Goal: Feedback & Contribution: Contribute content

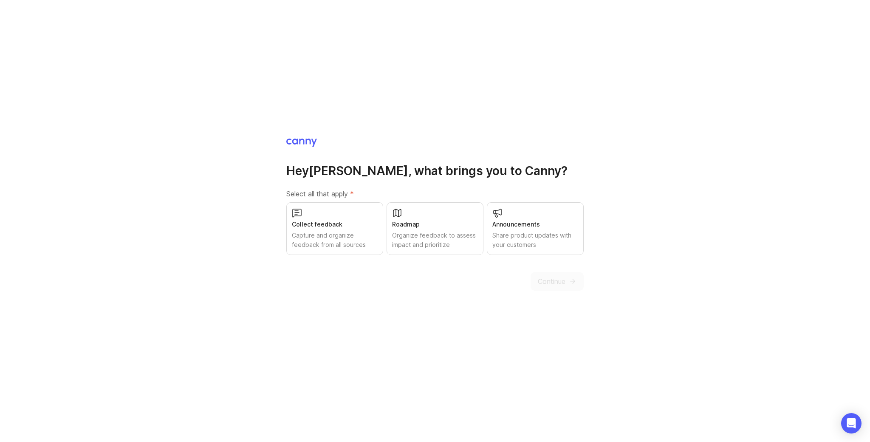
click at [365, 246] on div "Capture and organize feedback from all sources" at bounding box center [335, 240] width 86 height 19
click at [554, 277] on span "Continue" at bounding box center [552, 281] width 28 height 10
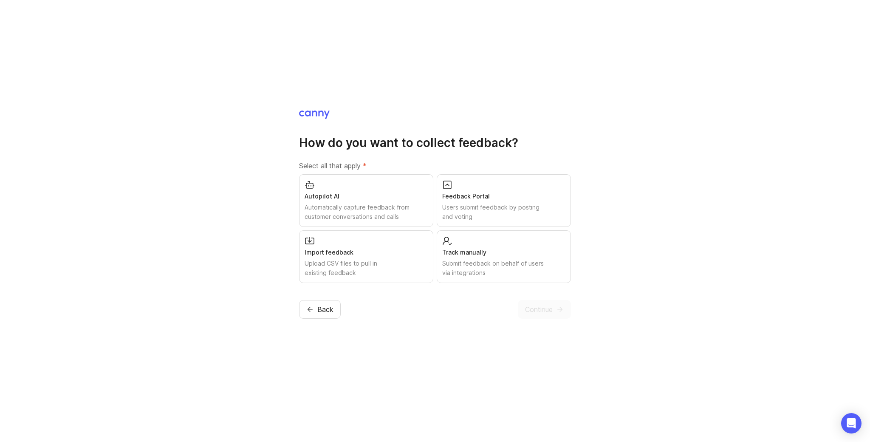
click at [468, 213] on div "Users submit feedback by posting and voting" at bounding box center [503, 212] width 123 height 19
click at [538, 304] on span "Continue" at bounding box center [539, 309] width 28 height 10
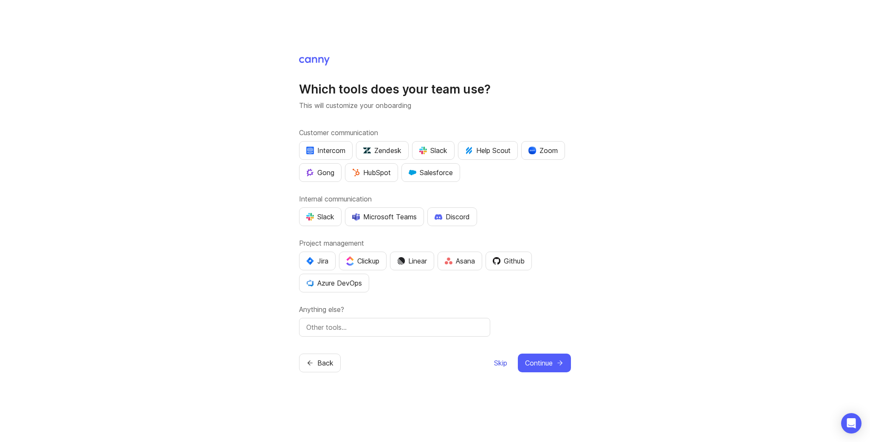
click at [498, 360] on span "Skip" at bounding box center [500, 363] width 13 height 10
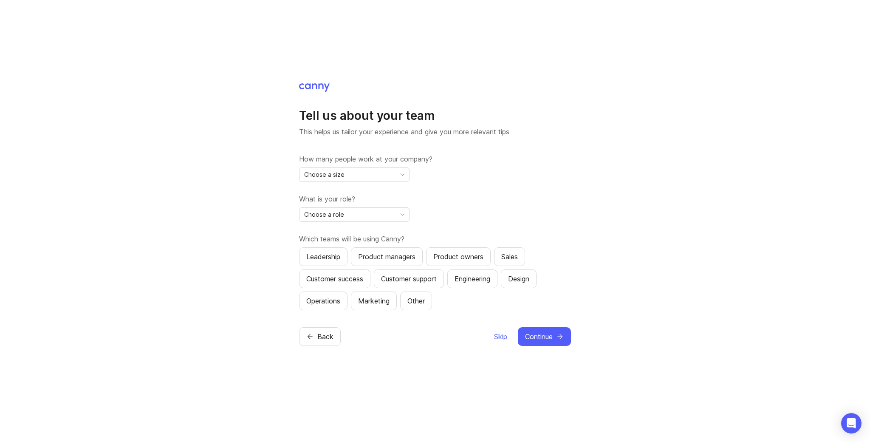
click at [357, 172] on div "Choose a size" at bounding box center [348, 175] width 96 height 14
click at [342, 205] on li "2-10" at bounding box center [355, 205] width 110 height 14
click at [349, 215] on div "Choose a role" at bounding box center [348, 215] width 96 height 14
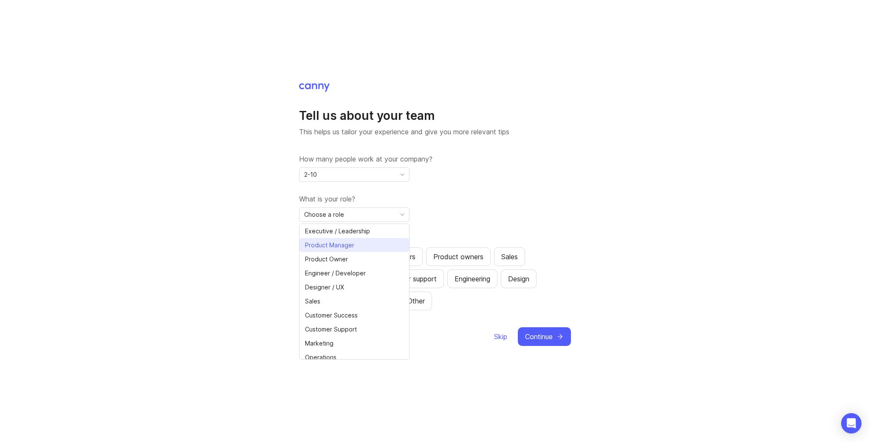
click at [343, 247] on span "Product Manager" at bounding box center [329, 245] width 49 height 9
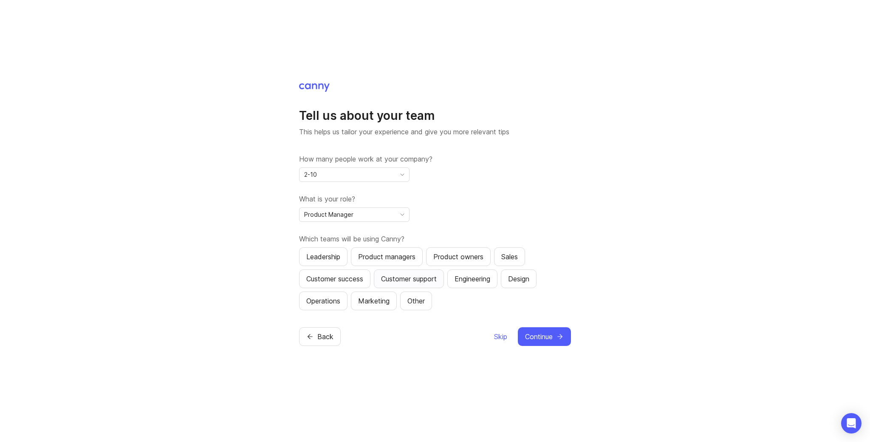
click at [413, 280] on div "Customer support" at bounding box center [409, 279] width 56 height 10
click at [356, 281] on div "Customer success" at bounding box center [334, 279] width 57 height 10
click at [407, 260] on div "Product managers" at bounding box center [386, 257] width 57 height 10
click at [507, 259] on div "Sales" at bounding box center [509, 257] width 17 height 10
click at [537, 338] on span "Continue" at bounding box center [539, 336] width 28 height 10
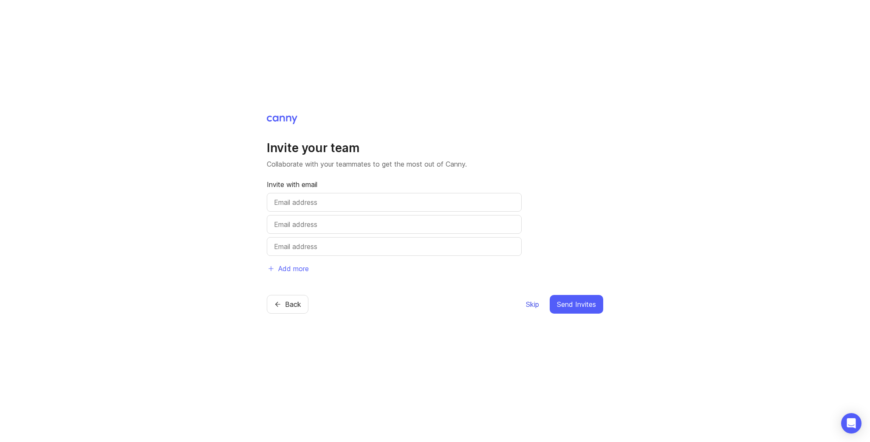
click at [533, 304] on span "Skip" at bounding box center [532, 304] width 13 height 10
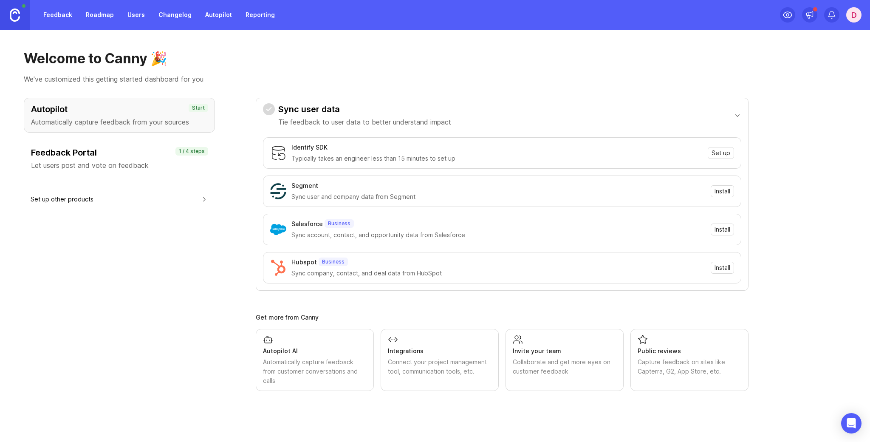
click at [153, 157] on h3 "Feedback Portal" at bounding box center [119, 153] width 177 height 12
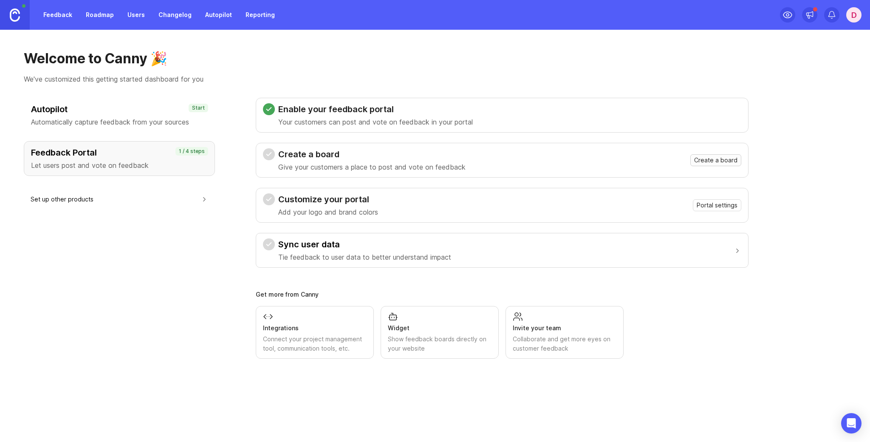
click at [711, 159] on span "Create a board" at bounding box center [715, 160] width 43 height 8
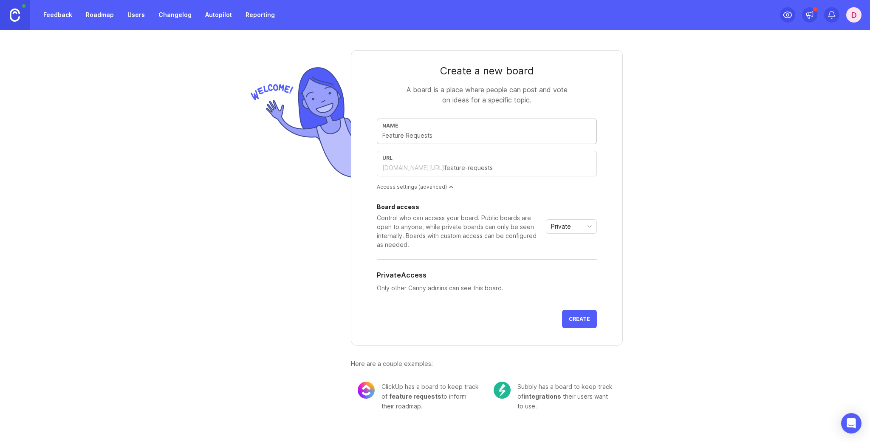
click at [445, 139] on input "text" at bounding box center [486, 135] width 209 height 9
click at [435, 134] on input "text" at bounding box center [486, 135] width 209 height 9
click at [566, 228] on span "Private" at bounding box center [561, 226] width 20 height 9
click at [564, 255] on span "Public" at bounding box center [560, 256] width 17 height 9
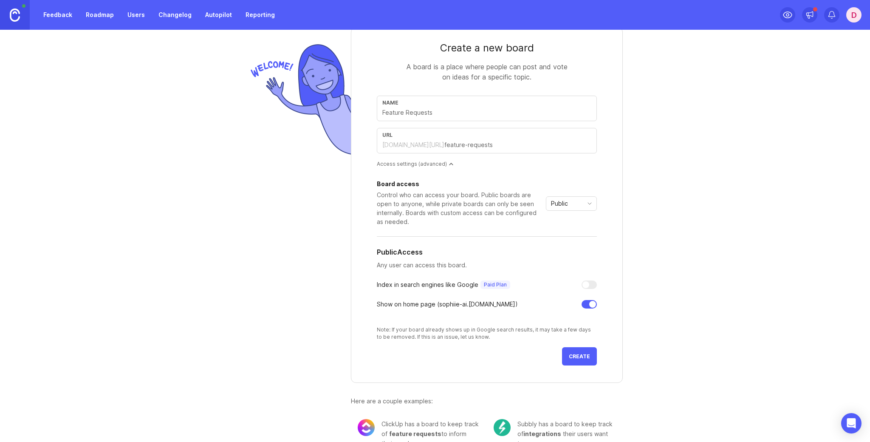
scroll to position [24, 0]
click at [580, 349] on button "Create" at bounding box center [579, 355] width 35 height 18
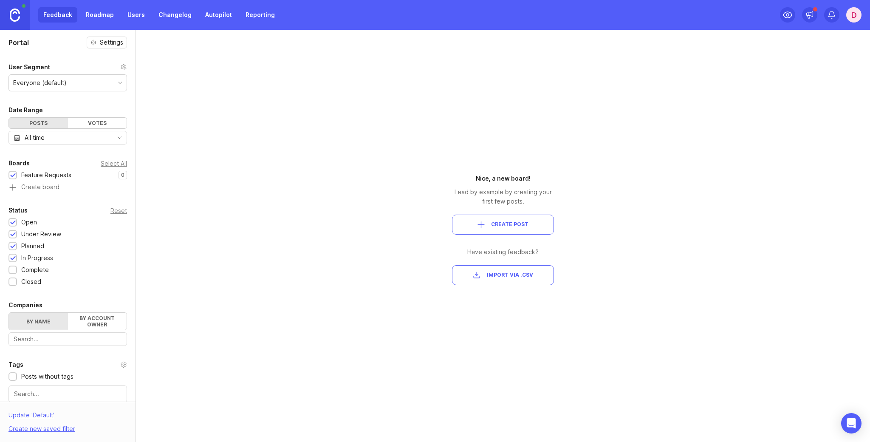
click at [500, 226] on span "Create Post" at bounding box center [509, 224] width 37 height 7
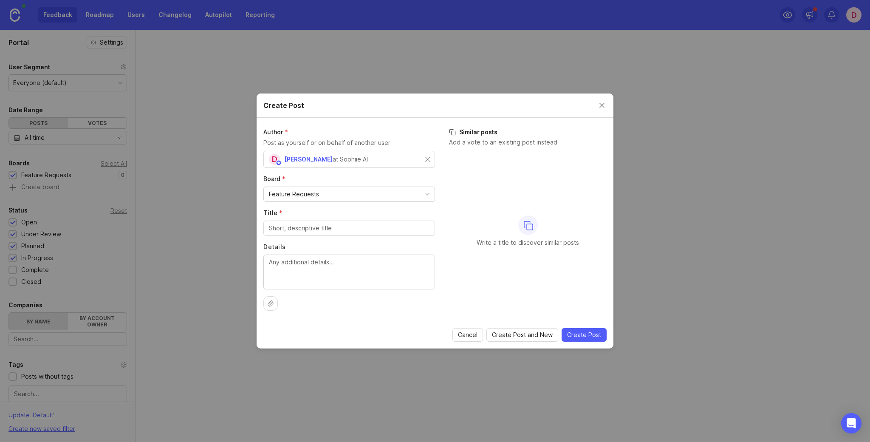
click at [372, 157] on div "D [PERSON_NAME] at Sophiie AI" at bounding box center [347, 159] width 156 height 11
click at [311, 160] on span "[PERSON_NAME]" at bounding box center [308, 159] width 48 height 7
click at [308, 228] on input "Title *" at bounding box center [349, 228] width 161 height 9
type input "Let the chatbot call customers directly"
click at [571, 333] on span "Create Post" at bounding box center [584, 335] width 34 height 8
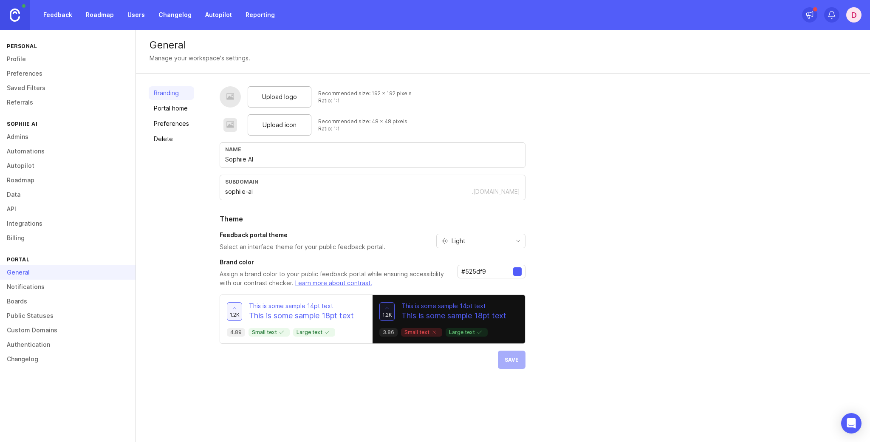
click at [860, 14] on div "D" at bounding box center [854, 14] width 15 height 15
click at [60, 14] on link "Feedback" at bounding box center [57, 14] width 39 height 15
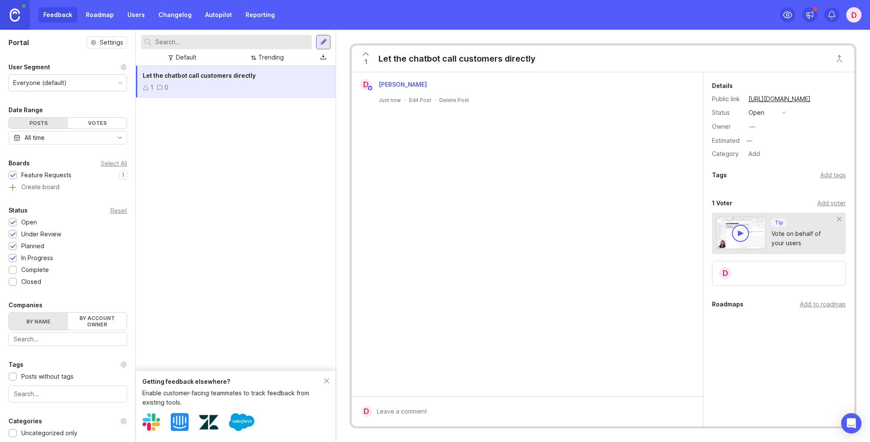
click at [415, 86] on link "D [PERSON_NAME]" at bounding box center [394, 84] width 79 height 11
click at [437, 59] on div "Let the chatbot call customers directly" at bounding box center [457, 59] width 157 height 12
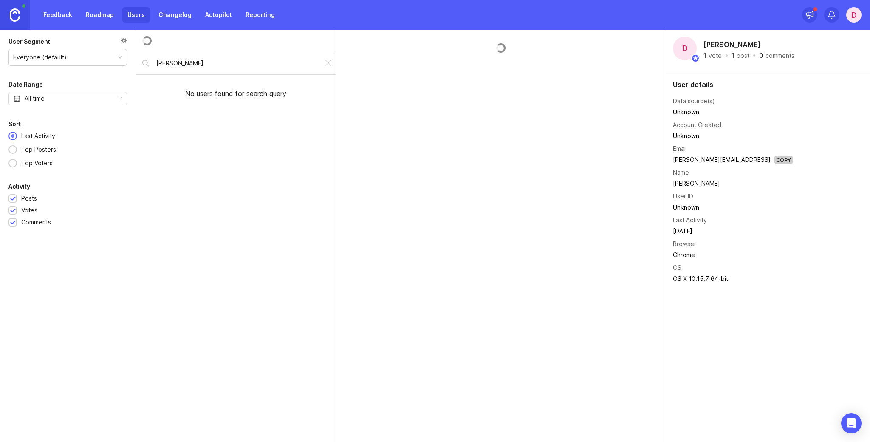
click at [277, 83] on div "No users found for search query" at bounding box center [236, 93] width 200 height 37
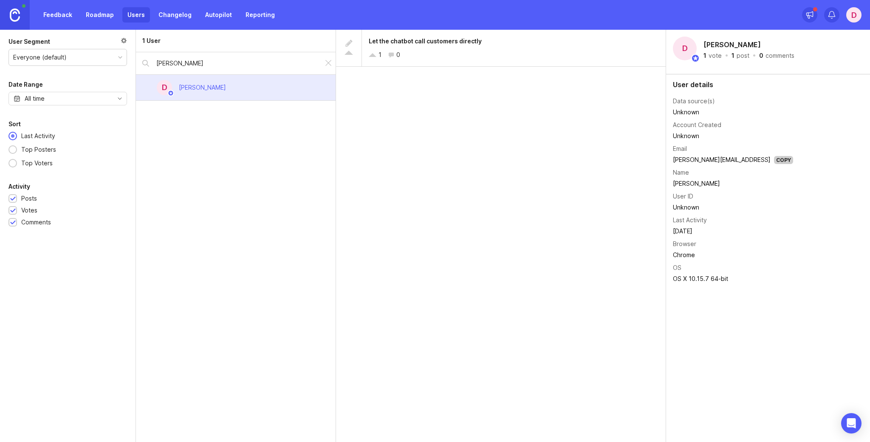
click at [59, 14] on link "Feedback" at bounding box center [57, 14] width 39 height 15
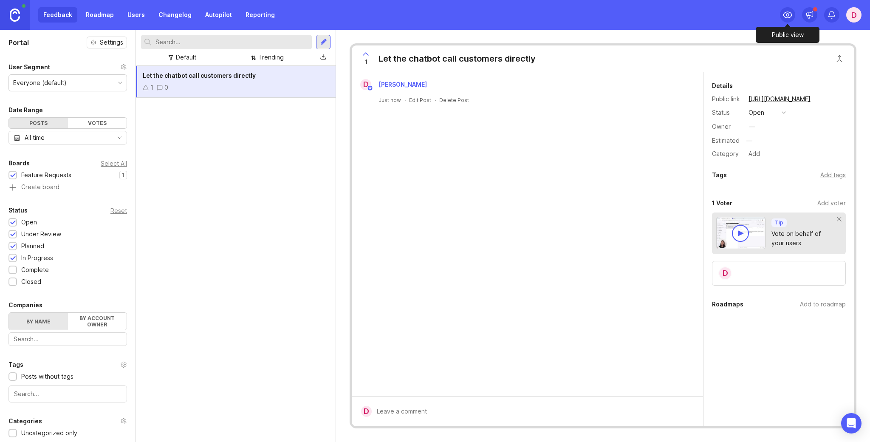
click at [793, 17] on div at bounding box center [787, 14] width 15 height 15
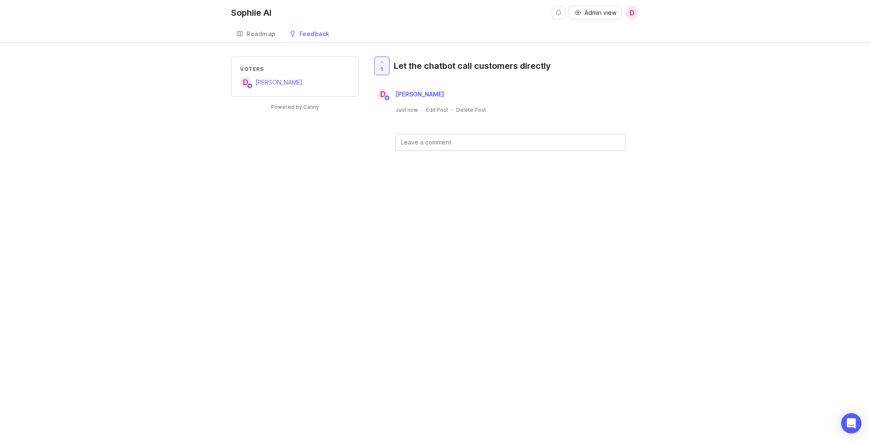
click at [255, 28] on link "Roadmap" at bounding box center [256, 33] width 50 height 17
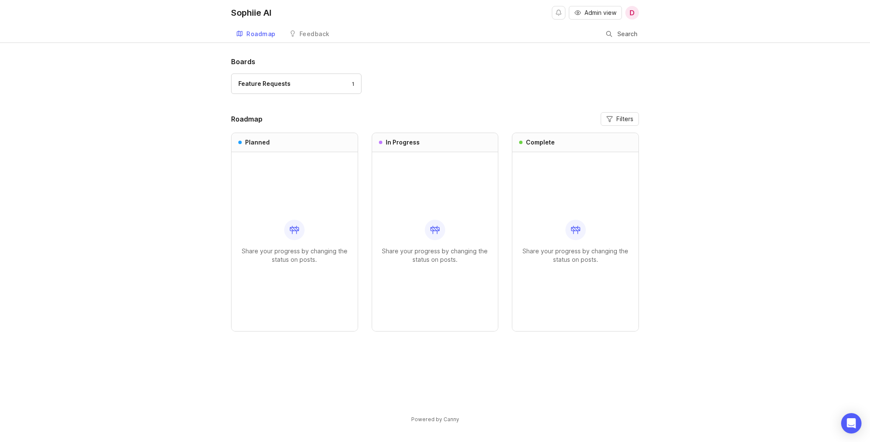
click at [312, 31] on div "Feedback" at bounding box center [315, 34] width 30 height 6
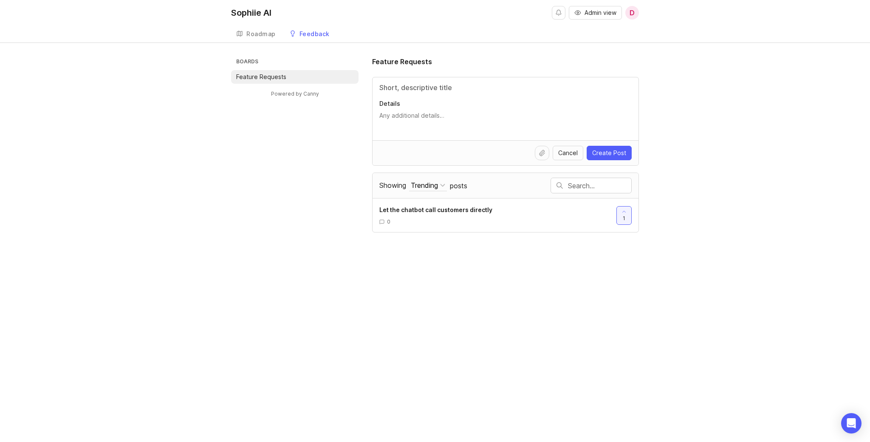
click at [265, 34] on div "Roadmap" at bounding box center [260, 34] width 29 height 6
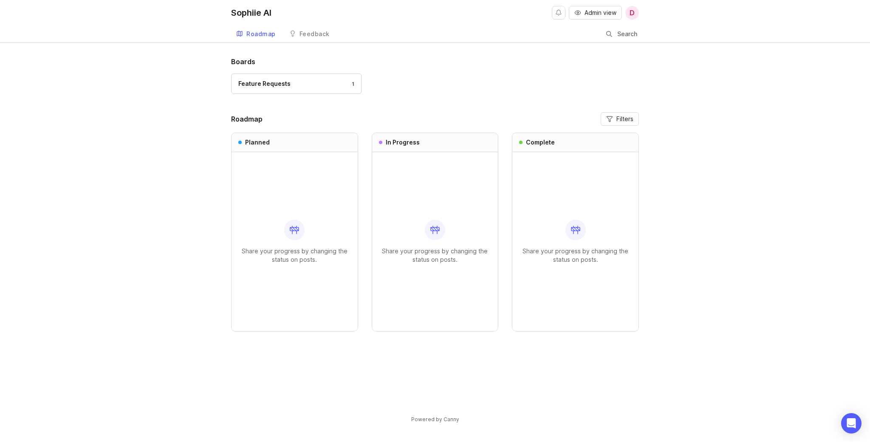
click at [311, 34] on div "Feedback" at bounding box center [315, 34] width 30 height 6
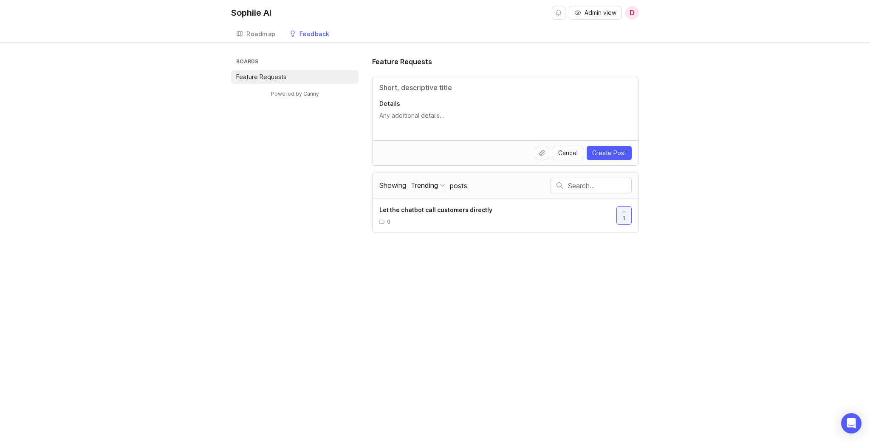
click at [181, 91] on div "Boards Feature Requests Powered by Canny Feature Requests Details Cancel Create…" at bounding box center [435, 145] width 870 height 176
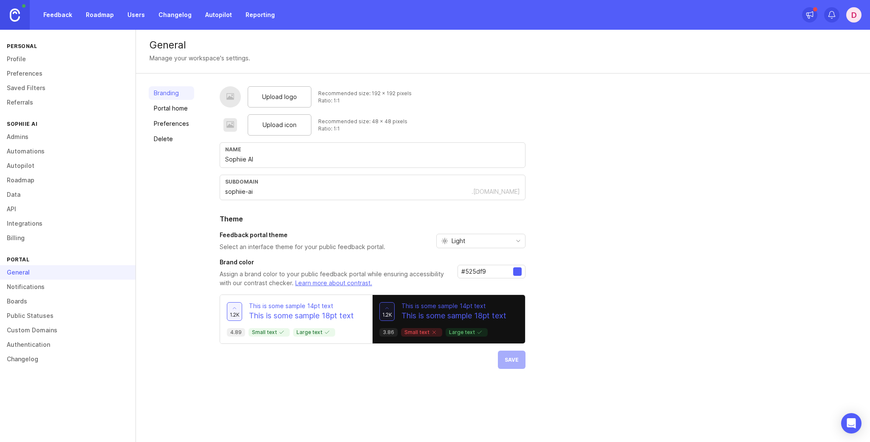
click at [31, 178] on link "Roadmap" at bounding box center [68, 180] width 136 height 14
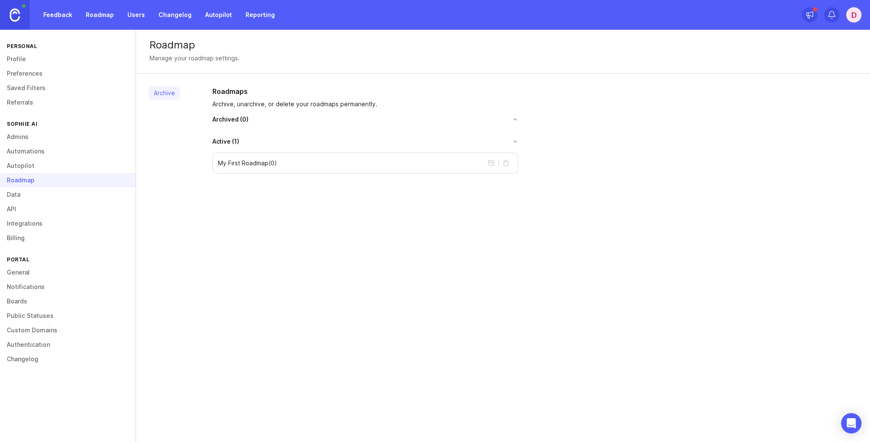
click at [25, 272] on link "General" at bounding box center [68, 272] width 136 height 14
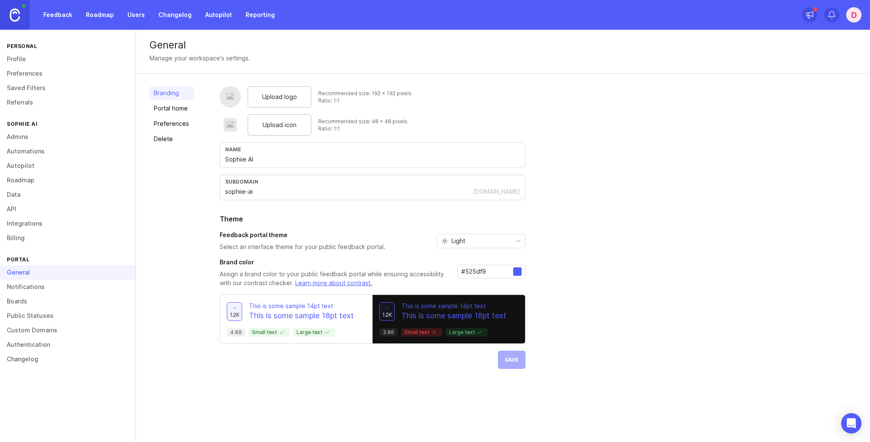
click at [69, 18] on link "Feedback" at bounding box center [57, 14] width 39 height 15
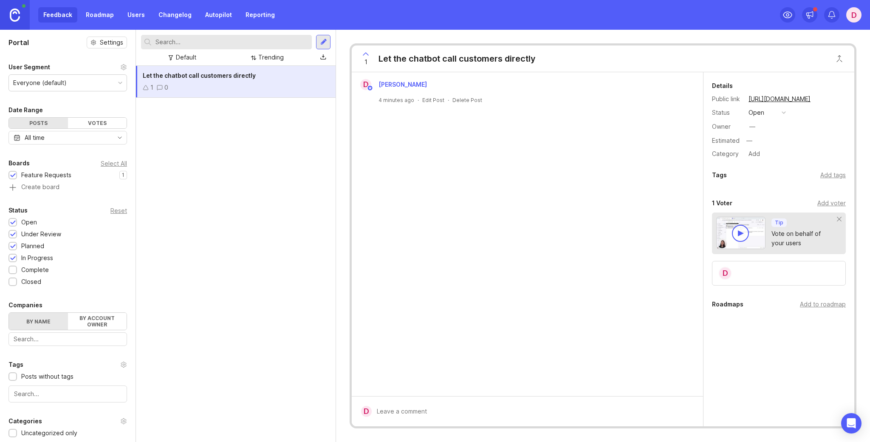
click at [115, 82] on div "Everyone (default)" at bounding box center [68, 83] width 118 height 16
click at [784, 15] on icon at bounding box center [788, 15] width 10 height 10
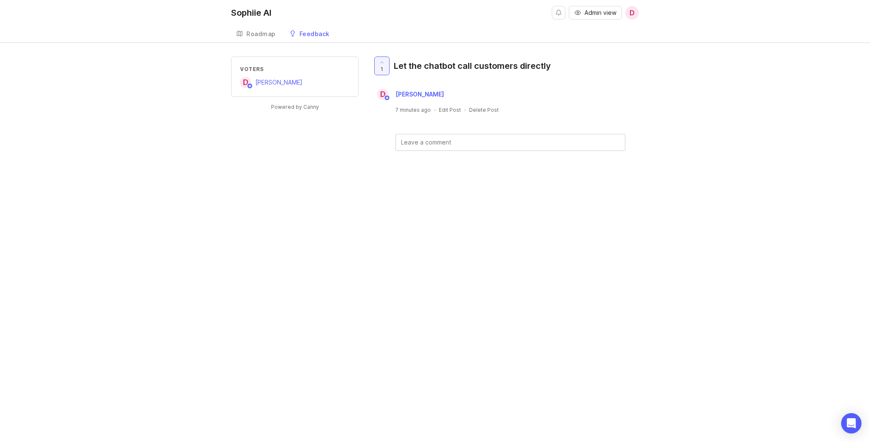
click at [317, 33] on div "Feedback" at bounding box center [315, 34] width 30 height 6
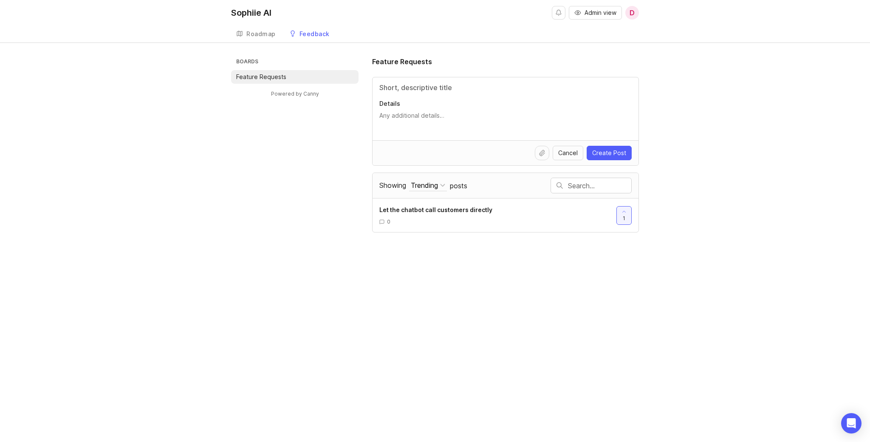
click at [632, 12] on span "D" at bounding box center [632, 13] width 5 height 10
click at [576, 49] on p "Logout" at bounding box center [586, 50] width 20 height 8
click at [612, 10] on span "Admin view" at bounding box center [601, 12] width 32 height 8
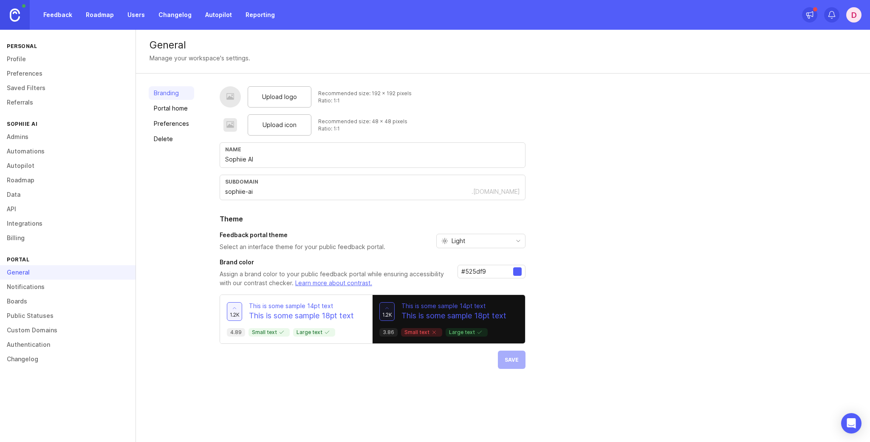
click at [172, 108] on link "Portal home" at bounding box center [171, 109] width 45 height 14
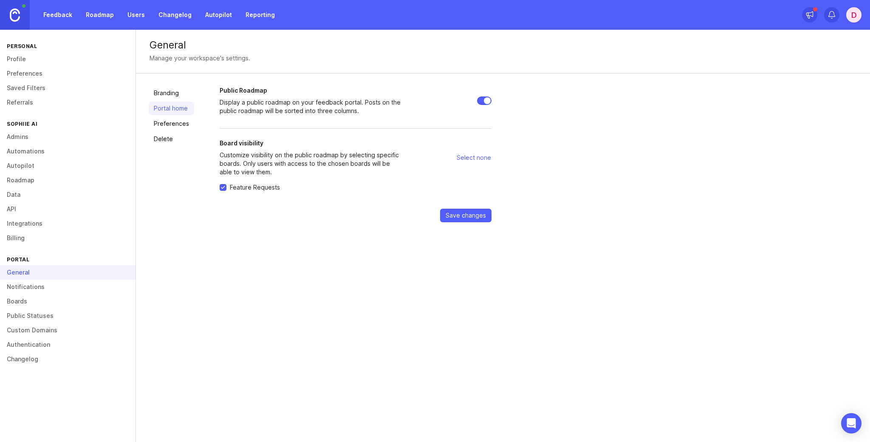
click at [172, 123] on link "Preferences" at bounding box center [171, 124] width 45 height 14
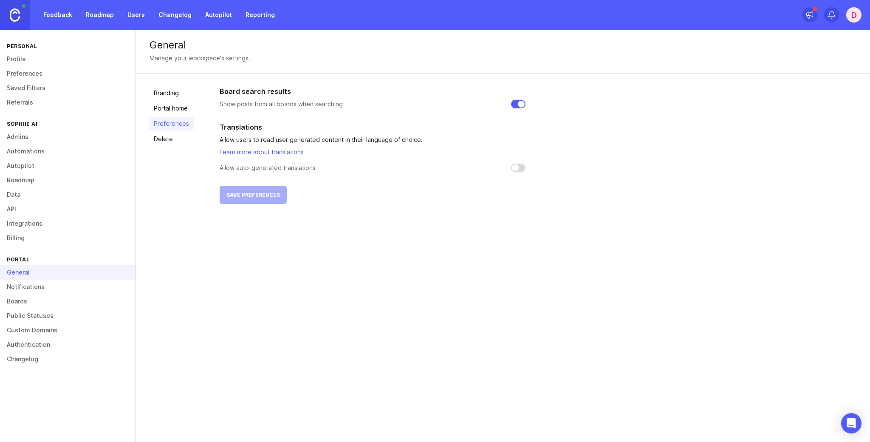
click at [170, 136] on link "Delete" at bounding box center [171, 139] width 45 height 14
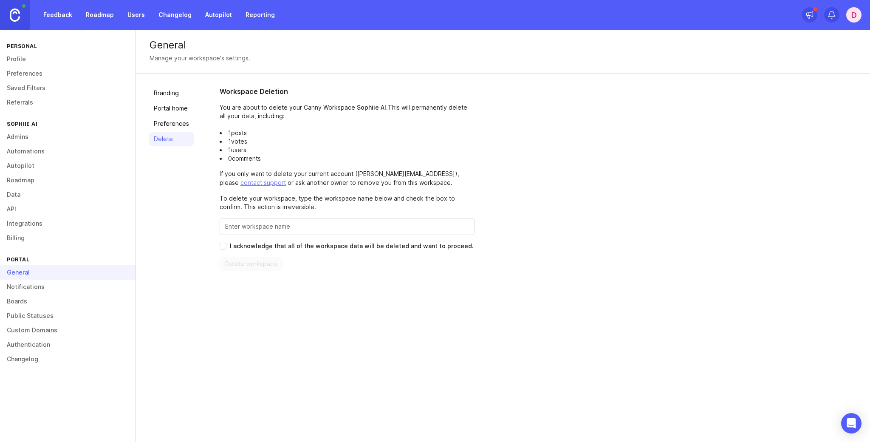
click at [171, 114] on link "Portal home" at bounding box center [171, 109] width 45 height 14
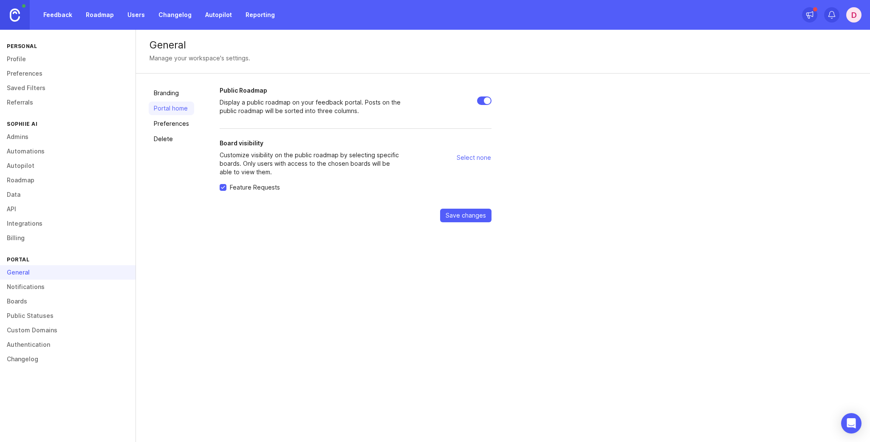
click at [170, 98] on link "Branding" at bounding box center [171, 93] width 45 height 14
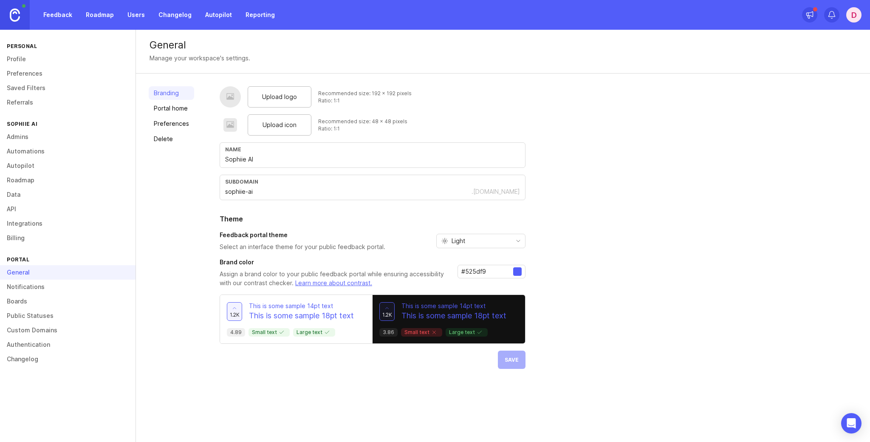
click at [50, 139] on link "Admins" at bounding box center [68, 137] width 136 height 14
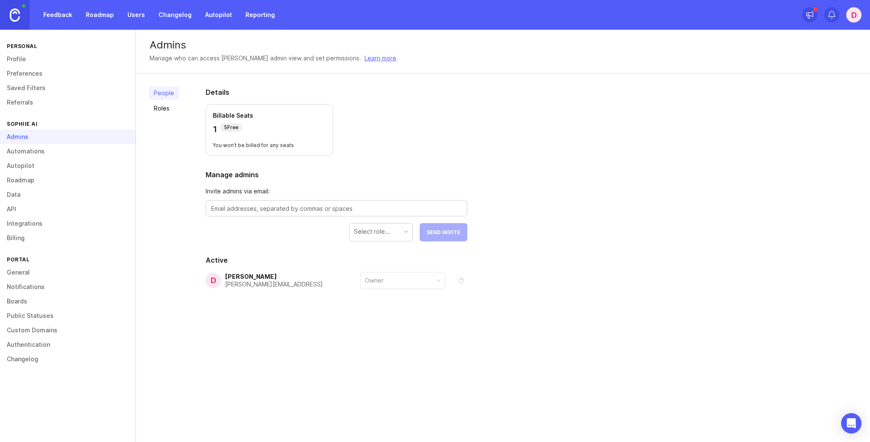
click at [40, 68] on link "Preferences" at bounding box center [68, 73] width 136 height 14
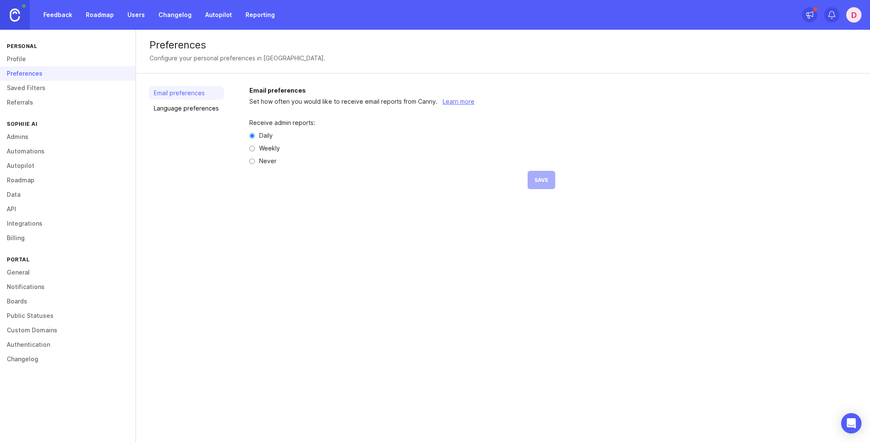
click at [59, 267] on link "General" at bounding box center [68, 272] width 136 height 14
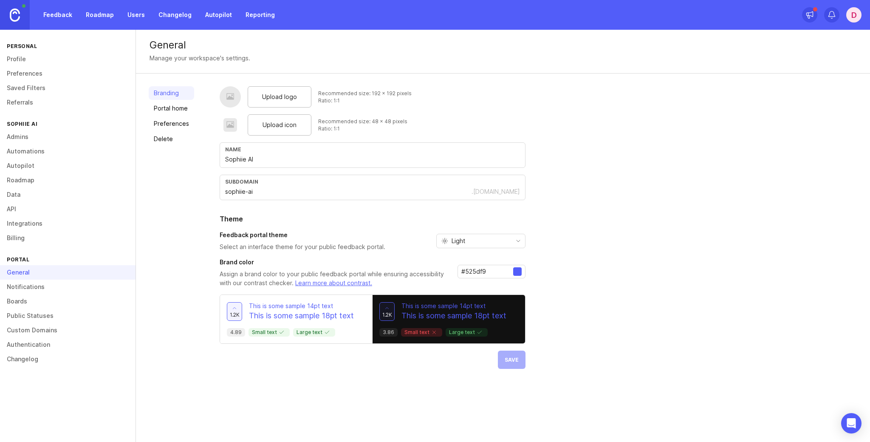
click at [58, 287] on link "Notifications" at bounding box center [68, 287] width 136 height 14
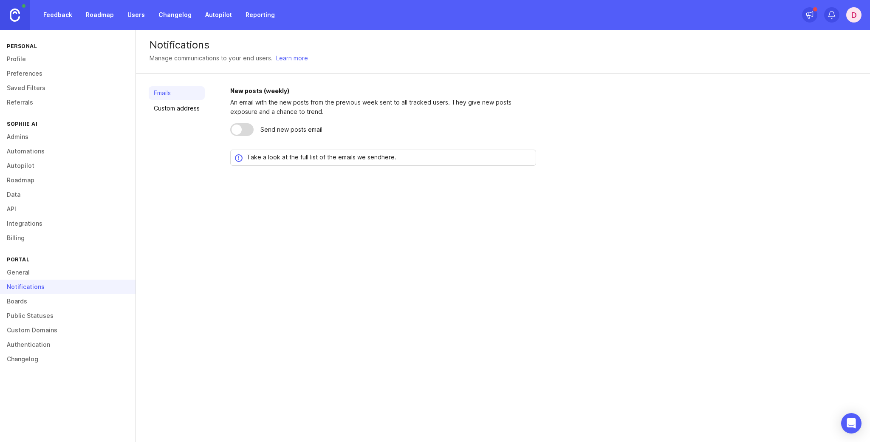
click at [60, 299] on link "Boards" at bounding box center [68, 301] width 136 height 14
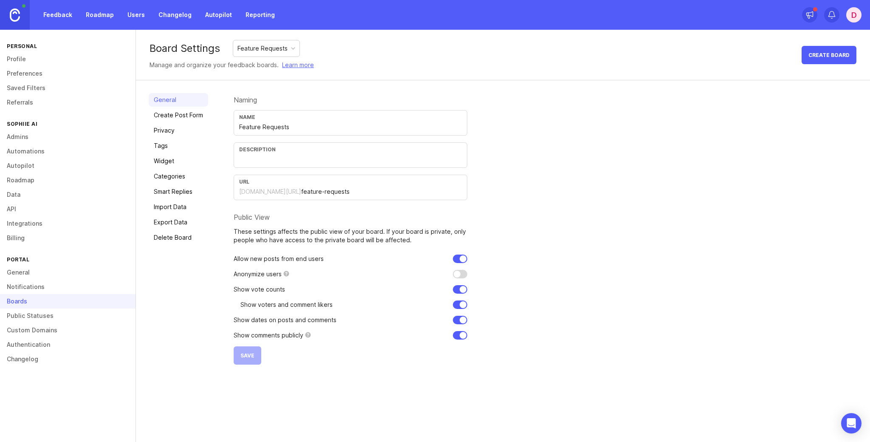
click at [183, 131] on link "Privacy" at bounding box center [178, 131] width 59 height 14
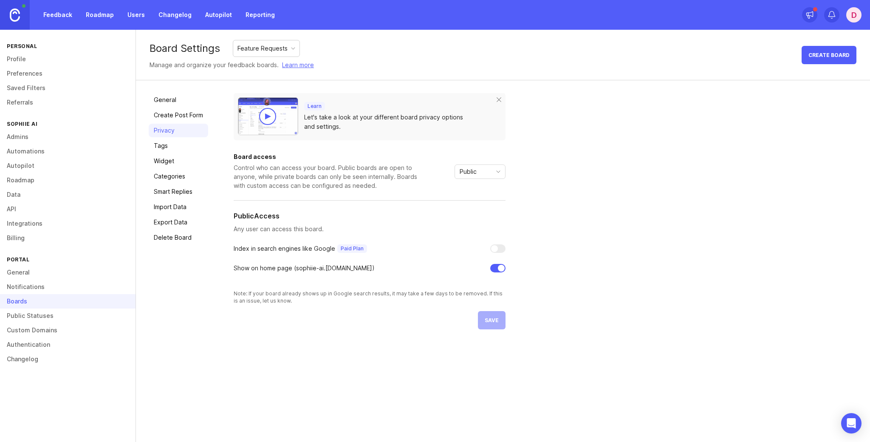
click at [182, 162] on link "Widget" at bounding box center [178, 161] width 59 height 14
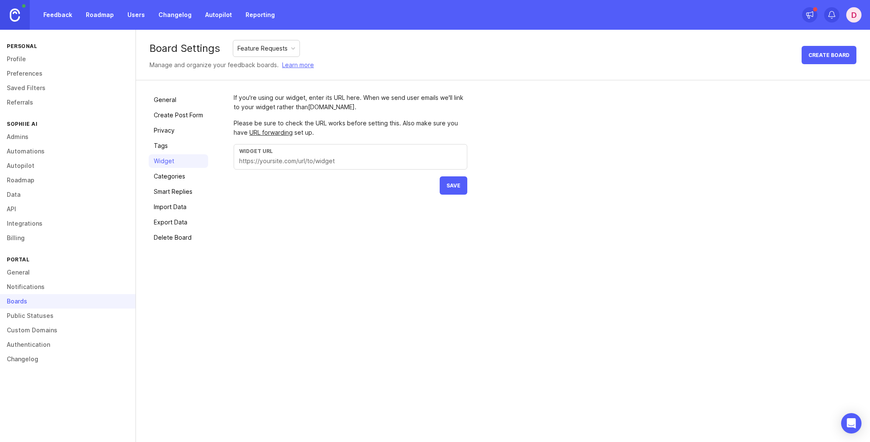
click at [179, 176] on link "Categories" at bounding box center [178, 177] width 59 height 14
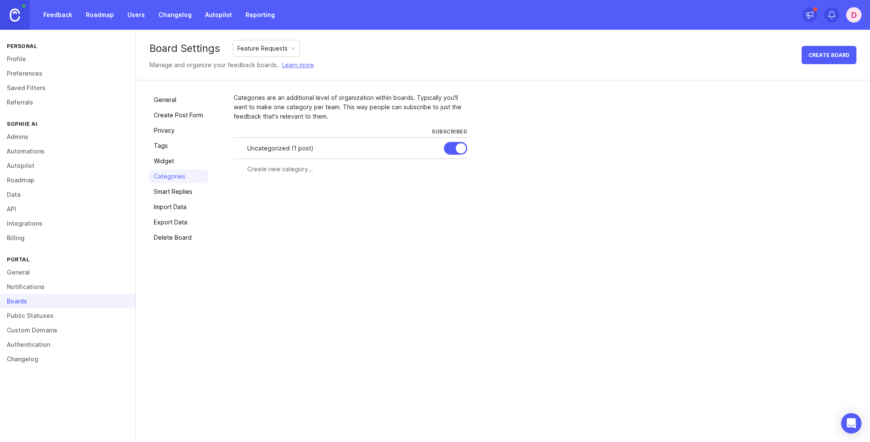
click at [181, 188] on link "Smart Replies" at bounding box center [178, 192] width 59 height 14
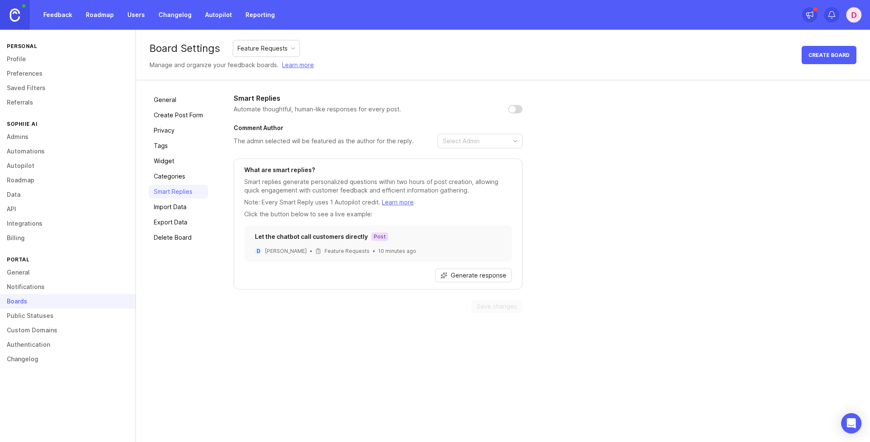
click at [170, 171] on link "Categories" at bounding box center [178, 177] width 59 height 14
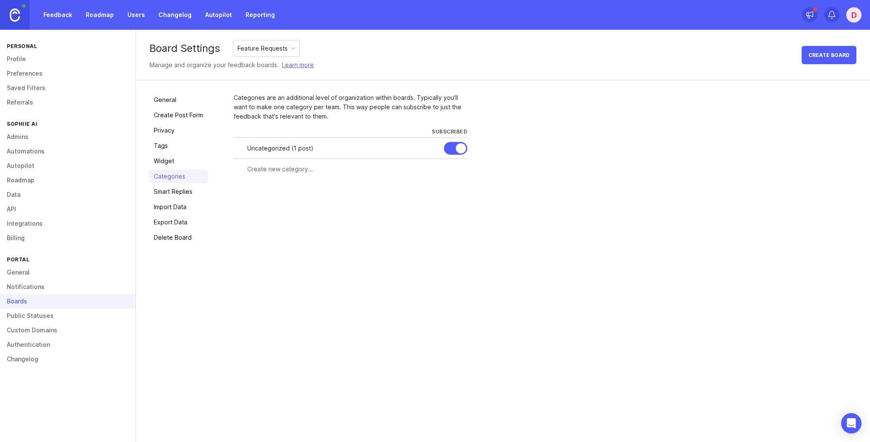
click at [173, 157] on link "Widget" at bounding box center [178, 161] width 59 height 14
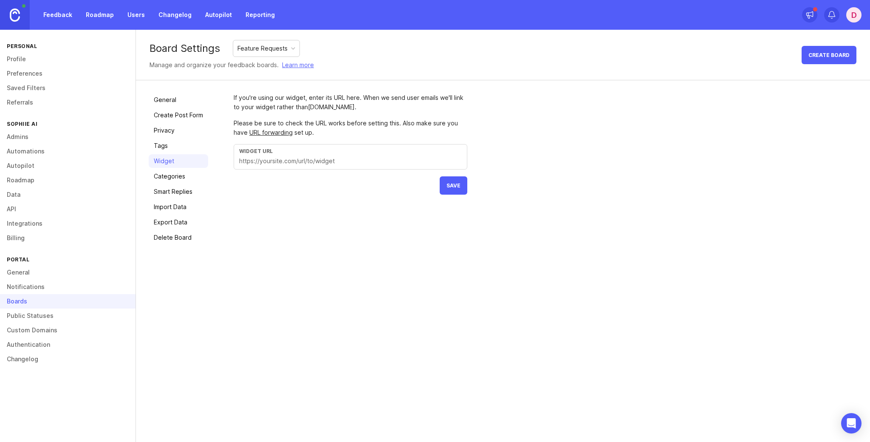
click at [178, 145] on link "Tags" at bounding box center [178, 146] width 59 height 14
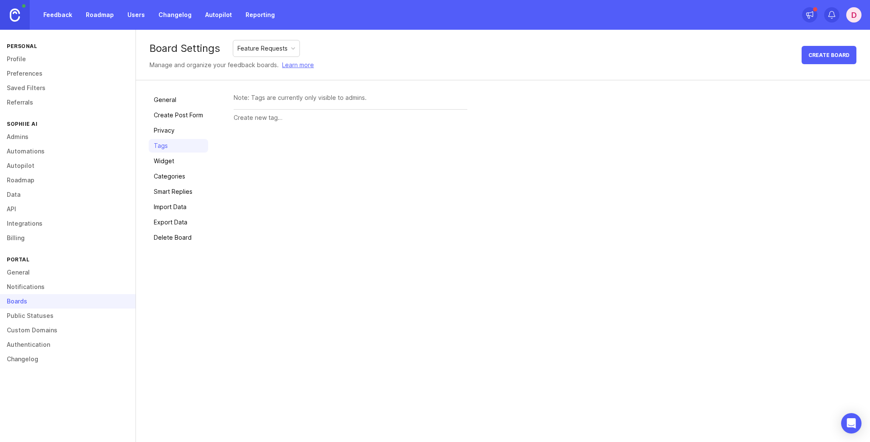
click at [180, 159] on link "Widget" at bounding box center [178, 161] width 59 height 14
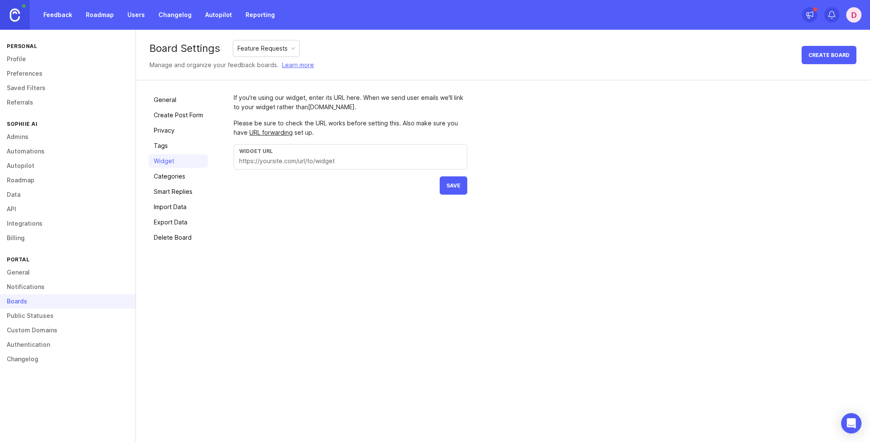
click at [69, 325] on link "Custom Domains" at bounding box center [68, 330] width 136 height 14
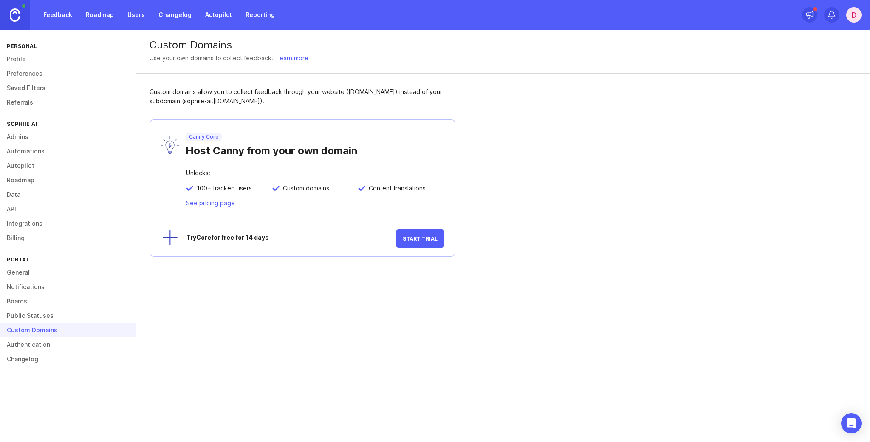
click at [65, 340] on link "Authentication" at bounding box center [68, 344] width 136 height 14
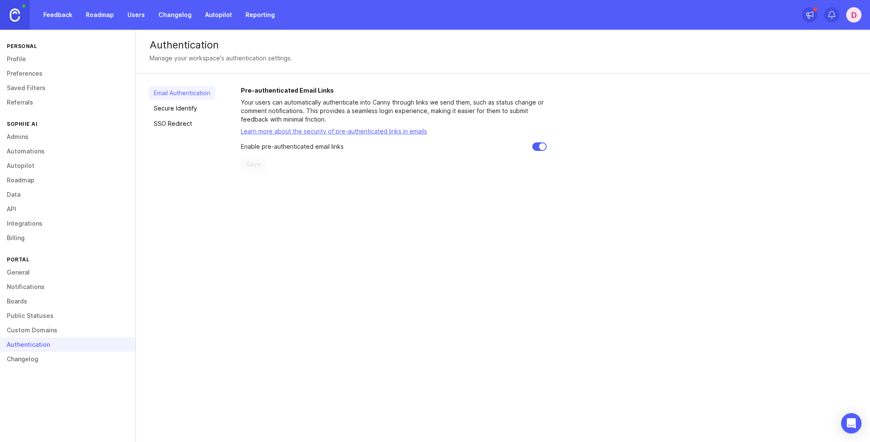
click at [59, 355] on link "Changelog" at bounding box center [68, 359] width 136 height 14
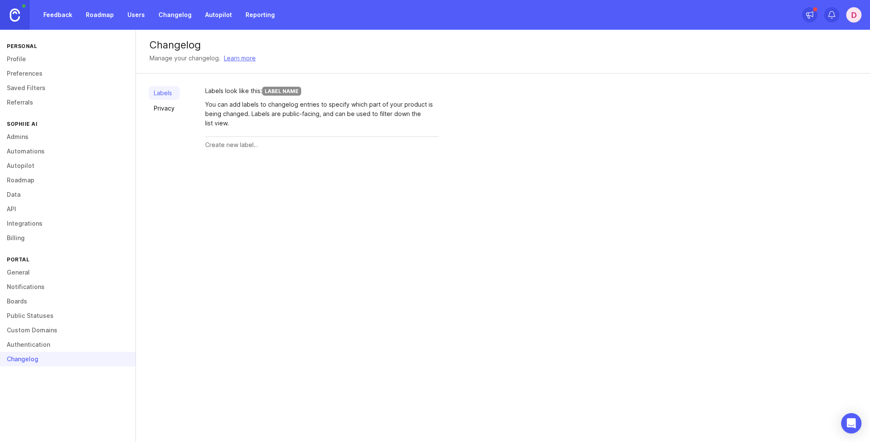
click at [48, 283] on link "Notifications" at bounding box center [68, 287] width 136 height 14
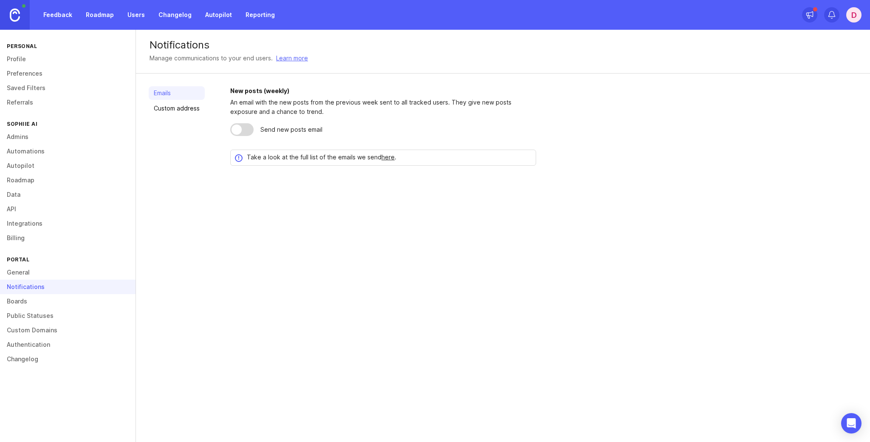
click at [43, 273] on link "General" at bounding box center [68, 272] width 136 height 14
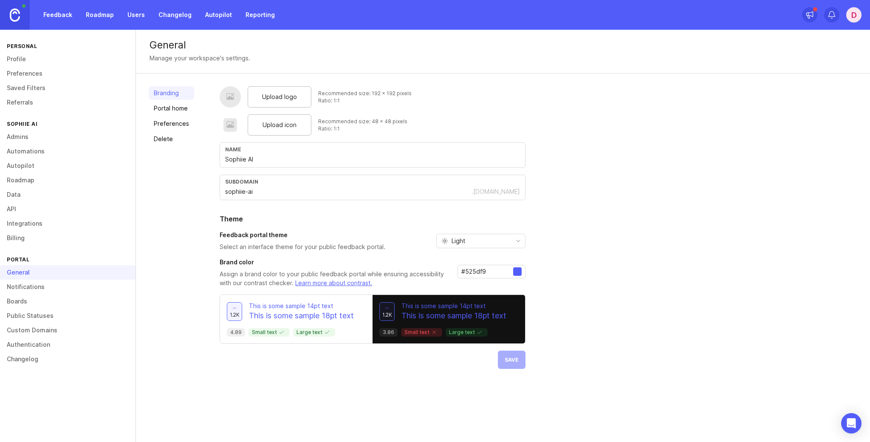
click at [179, 108] on link "Portal home" at bounding box center [171, 109] width 45 height 14
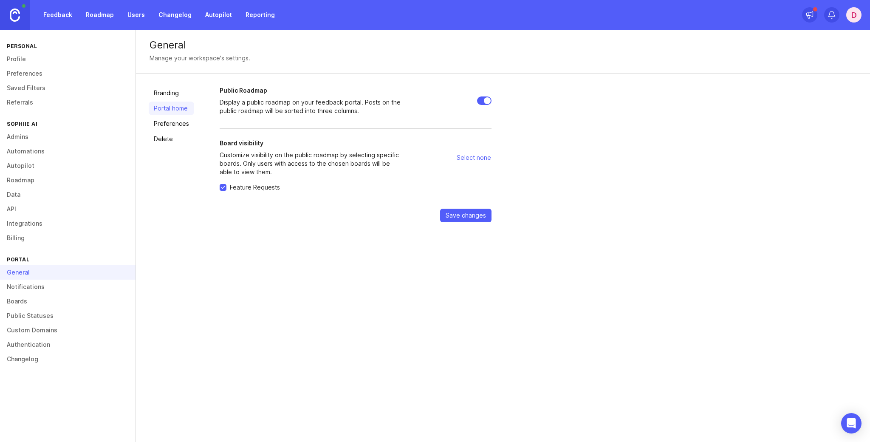
click at [174, 124] on link "Preferences" at bounding box center [171, 124] width 45 height 14
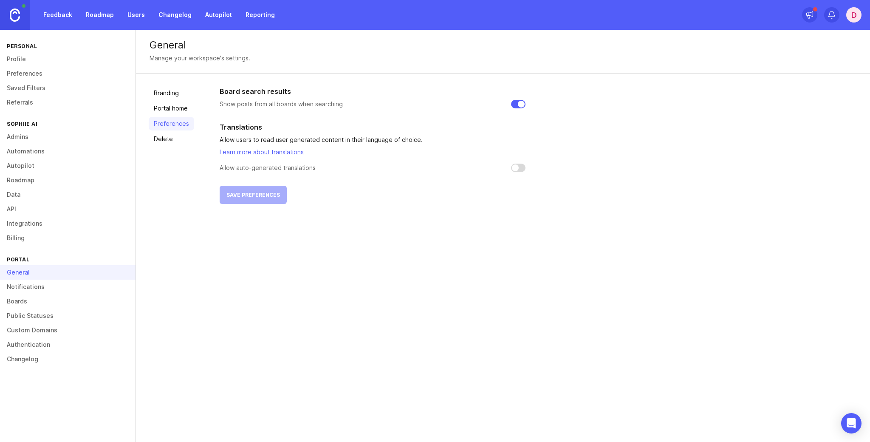
click at [171, 139] on link "Delete" at bounding box center [171, 139] width 45 height 14
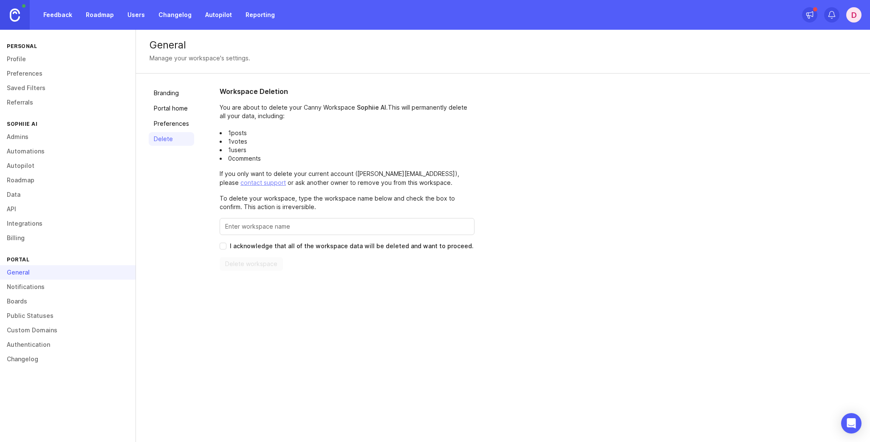
click at [167, 91] on link "Branding" at bounding box center [171, 93] width 45 height 14
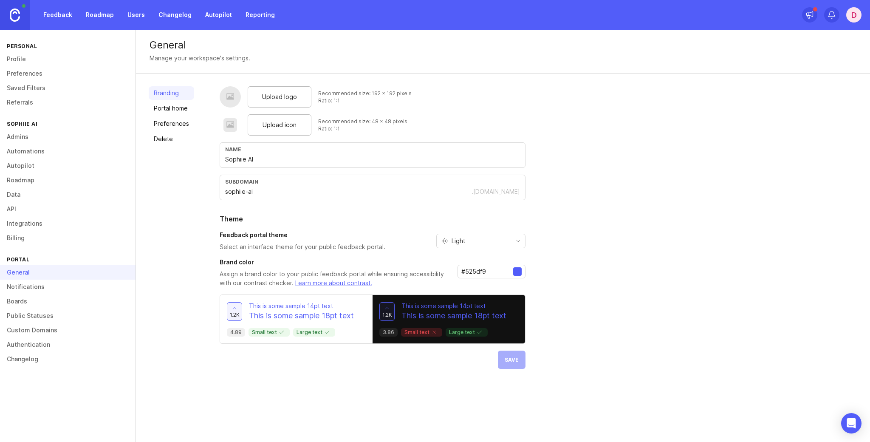
click at [57, 17] on link "Feedback" at bounding box center [57, 14] width 39 height 15
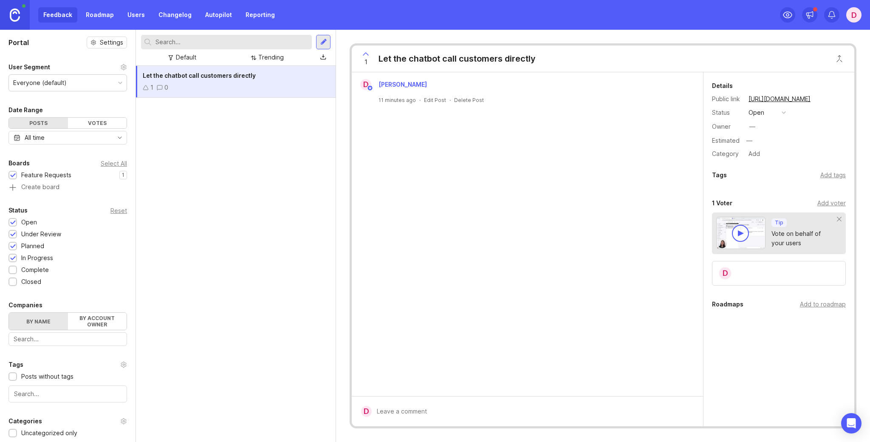
click at [94, 17] on link "Roadmap" at bounding box center [100, 14] width 38 height 15
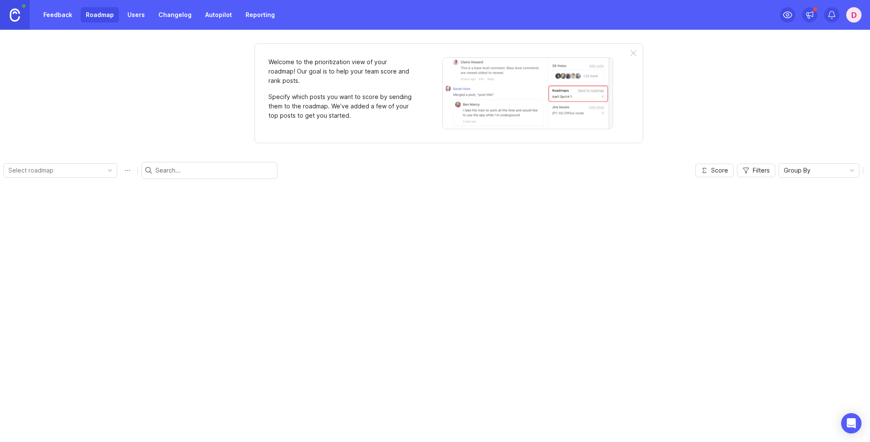
click at [59, 15] on link "Feedback" at bounding box center [57, 14] width 39 height 15
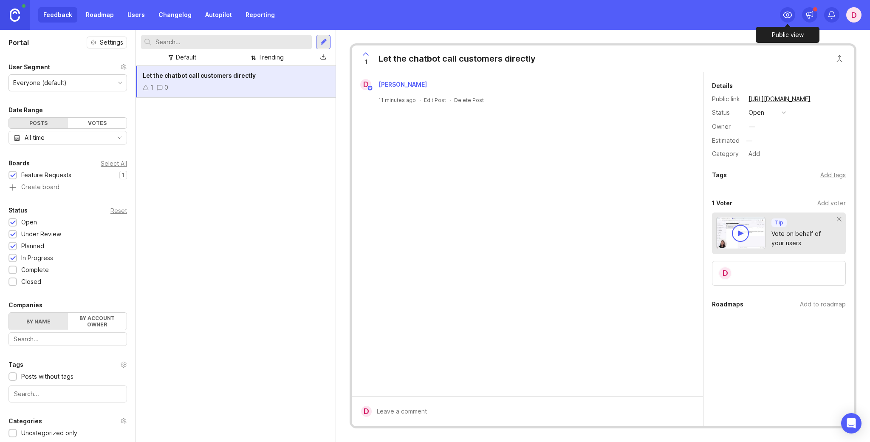
click at [790, 14] on icon at bounding box center [788, 15] width 10 height 10
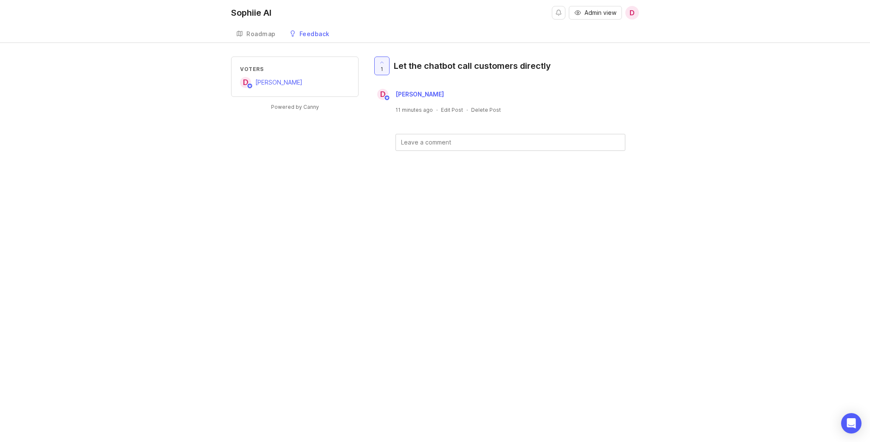
click at [261, 36] on div "Roadmap" at bounding box center [260, 34] width 29 height 6
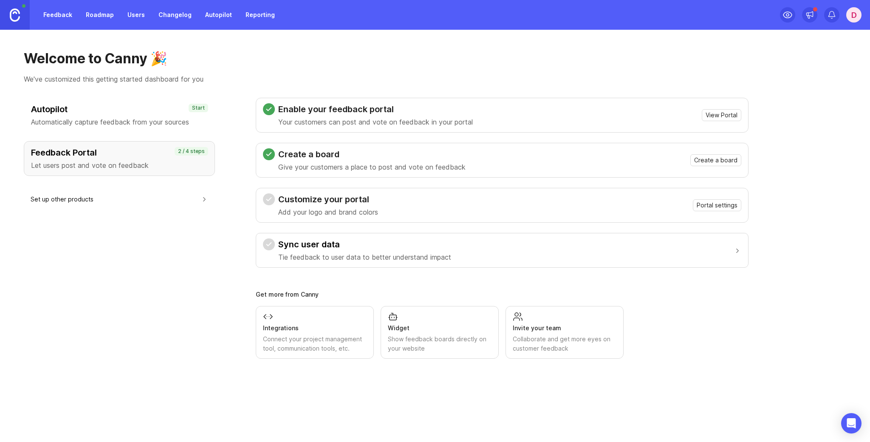
click at [92, 15] on link "Roadmap" at bounding box center [100, 14] width 38 height 15
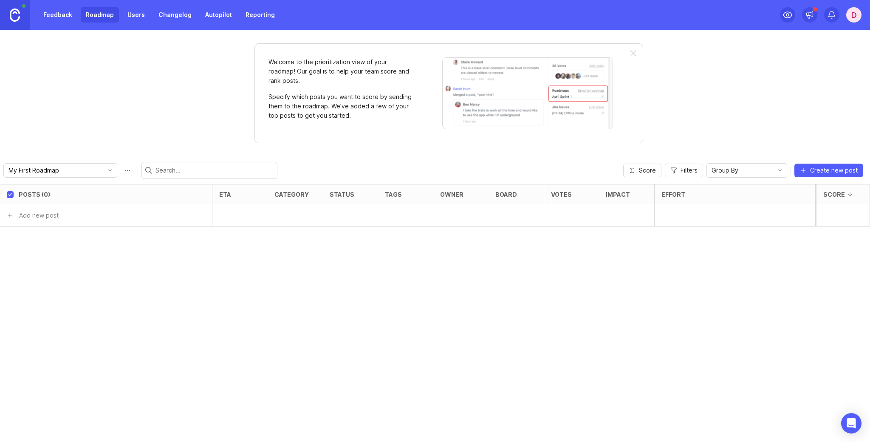
click at [62, 14] on link "Feedback" at bounding box center [57, 14] width 39 height 15
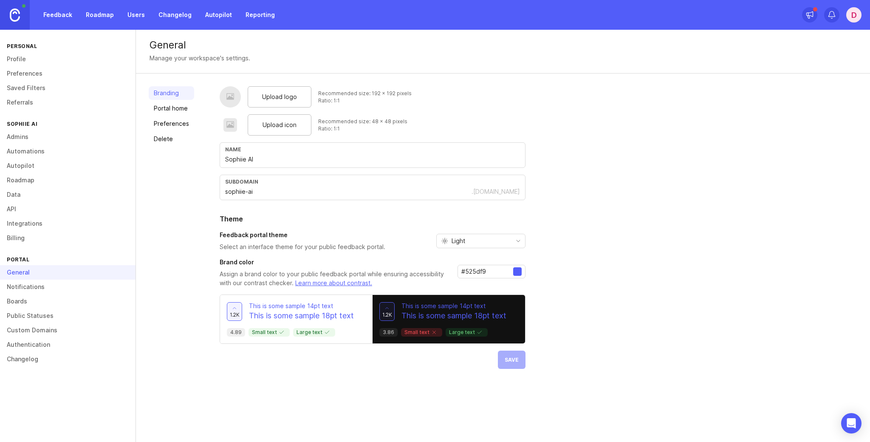
click at [159, 108] on link "Portal home" at bounding box center [171, 109] width 45 height 14
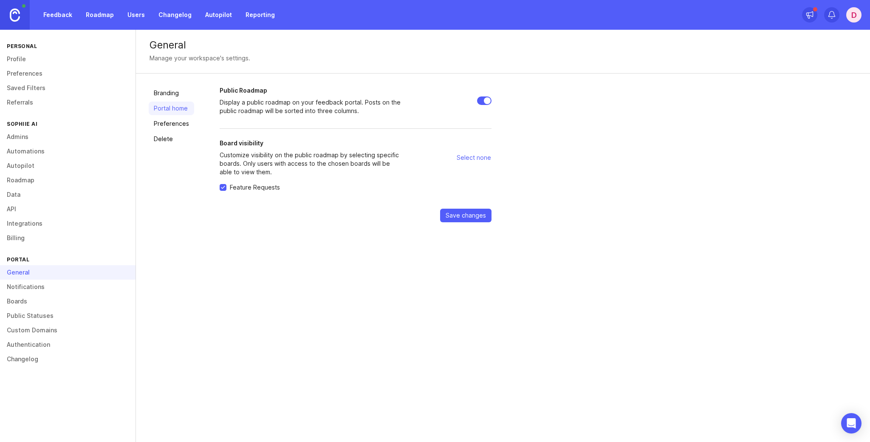
click at [479, 98] on input "Public Roadmap" at bounding box center [484, 100] width 14 height 8
checkbox input "false"
click at [460, 215] on span "Save changes" at bounding box center [466, 215] width 40 height 8
click at [88, 17] on link "Roadmap" at bounding box center [100, 14] width 38 height 15
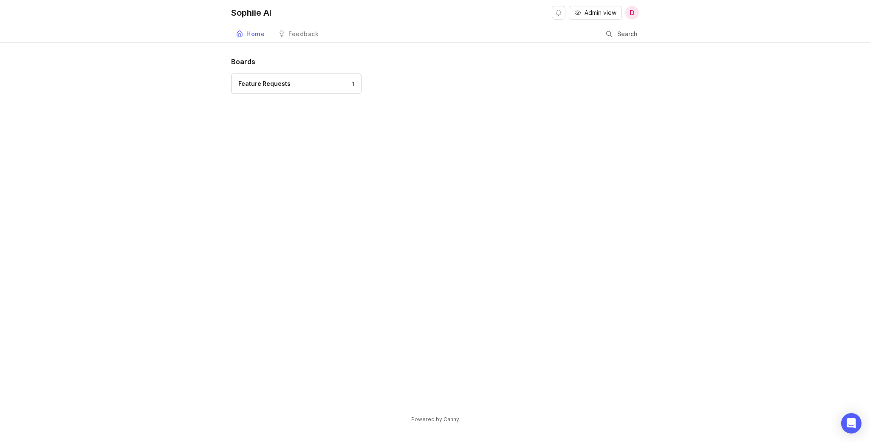
click at [296, 32] on div "Feedback" at bounding box center [304, 34] width 30 height 6
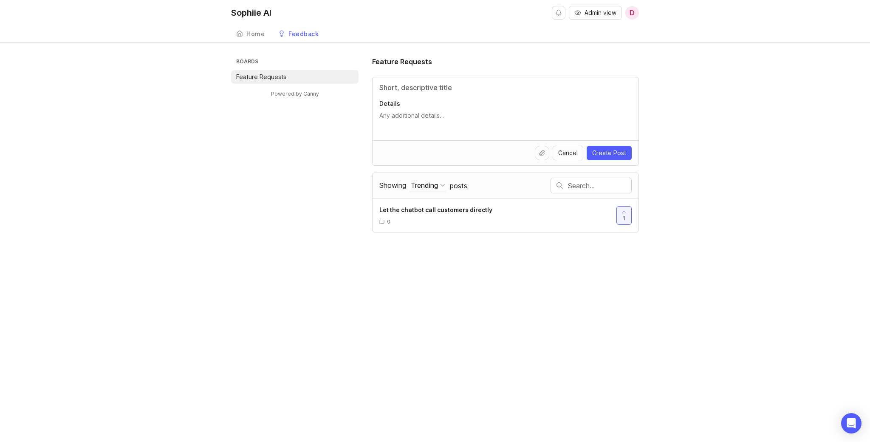
click at [252, 36] on div "Home" at bounding box center [255, 34] width 18 height 6
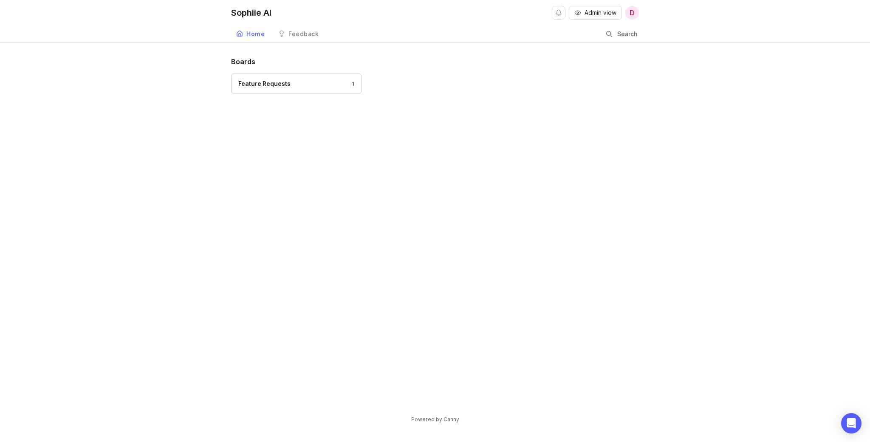
click at [300, 34] on div "Feedback" at bounding box center [304, 34] width 30 height 6
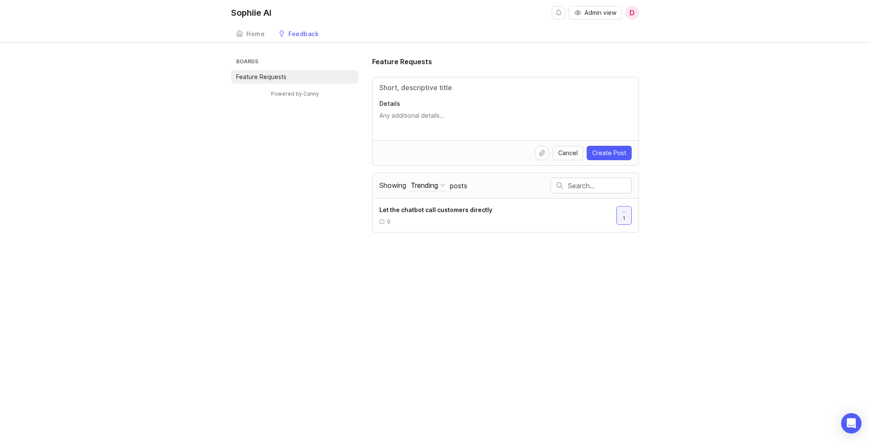
click at [435, 185] on div "Trending" at bounding box center [424, 185] width 27 height 9
click at [435, 184] on div "Trending" at bounding box center [424, 185] width 27 height 9
click at [436, 89] on input "Title" at bounding box center [506, 87] width 252 height 10
click at [627, 11] on span "D" at bounding box center [633, 13] width 14 height 14
click at [633, 12] on span "D" at bounding box center [632, 13] width 5 height 10
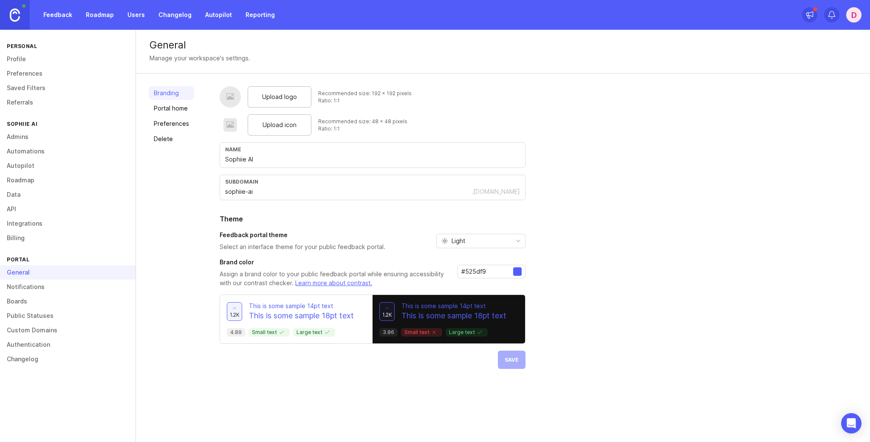
click at [45, 326] on link "Custom Domains" at bounding box center [68, 330] width 136 height 14
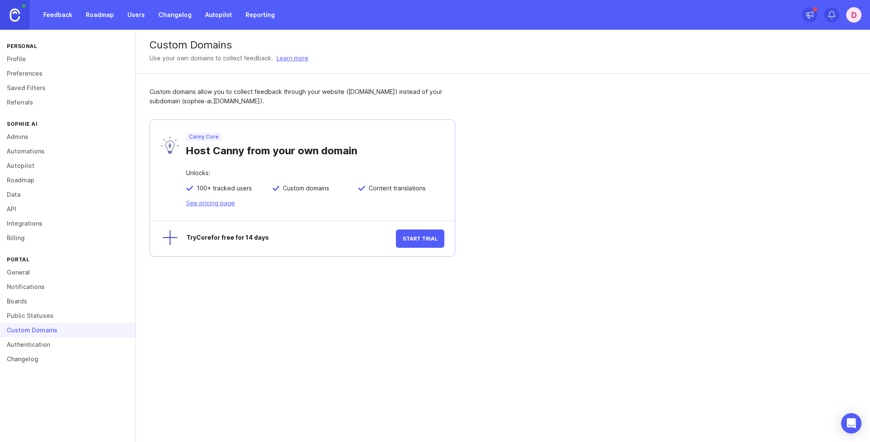
click at [44, 340] on link "Authentication" at bounding box center [68, 344] width 136 height 14
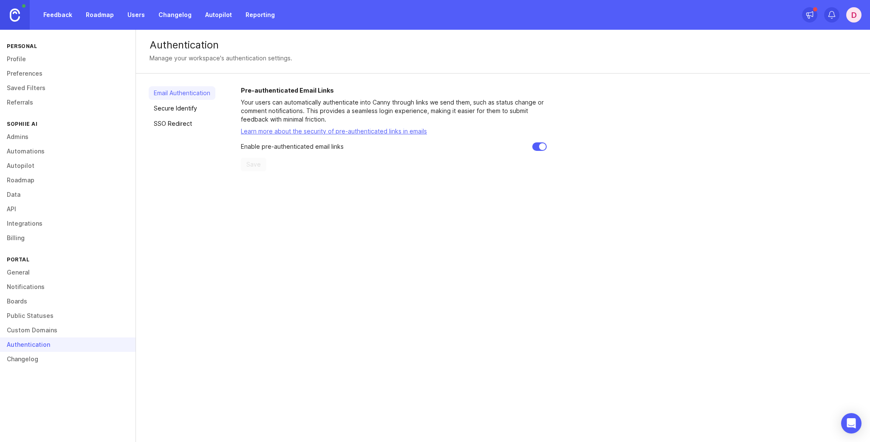
click at [190, 105] on link "Secure Identify" at bounding box center [182, 109] width 67 height 14
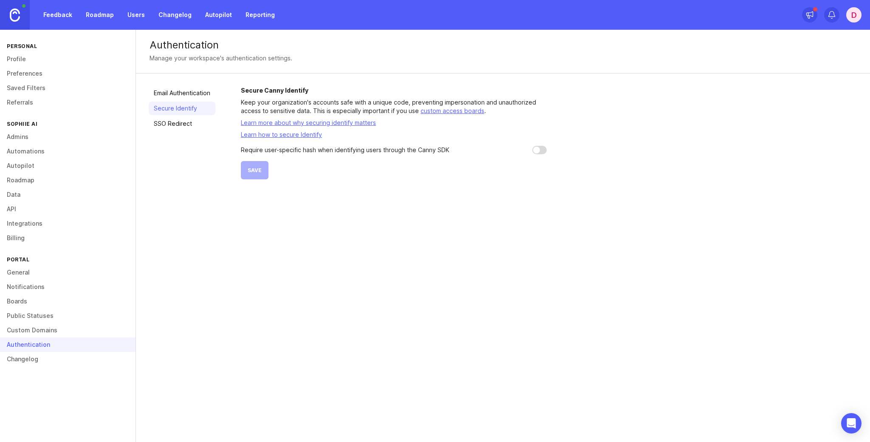
click at [190, 120] on link "SSO Redirect" at bounding box center [182, 124] width 67 height 14
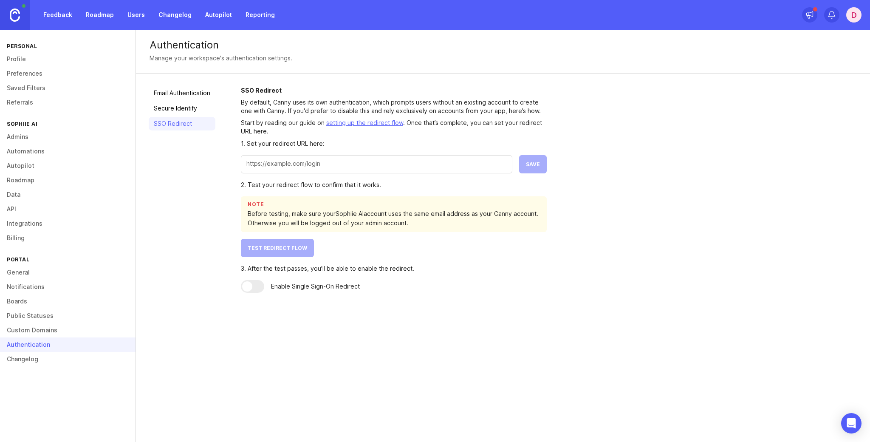
click at [85, 15] on link "Roadmap" at bounding box center [100, 14] width 38 height 15
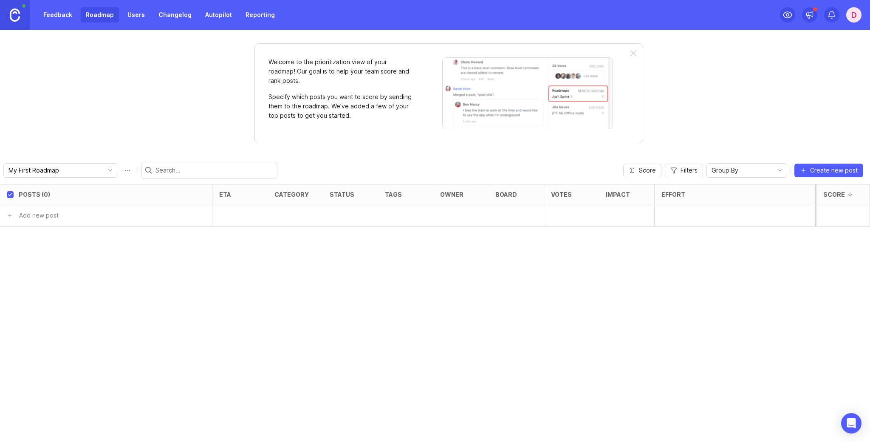
click at [62, 17] on link "Feedback" at bounding box center [57, 14] width 39 height 15
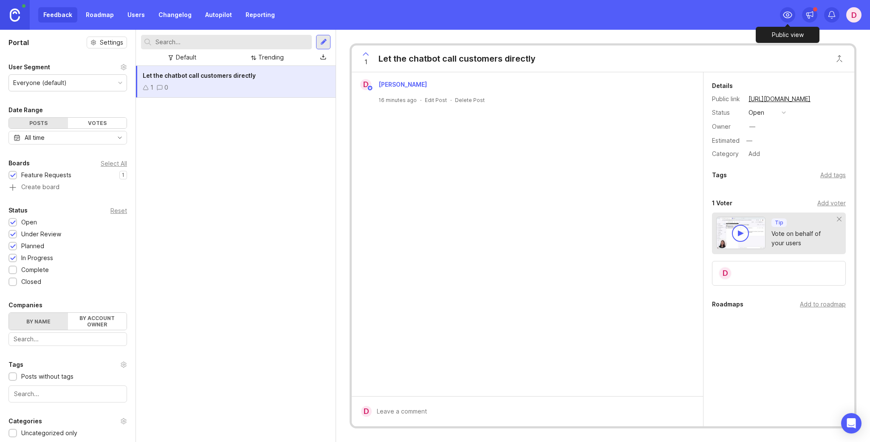
click at [788, 12] on icon at bounding box center [788, 15] width 8 height 6
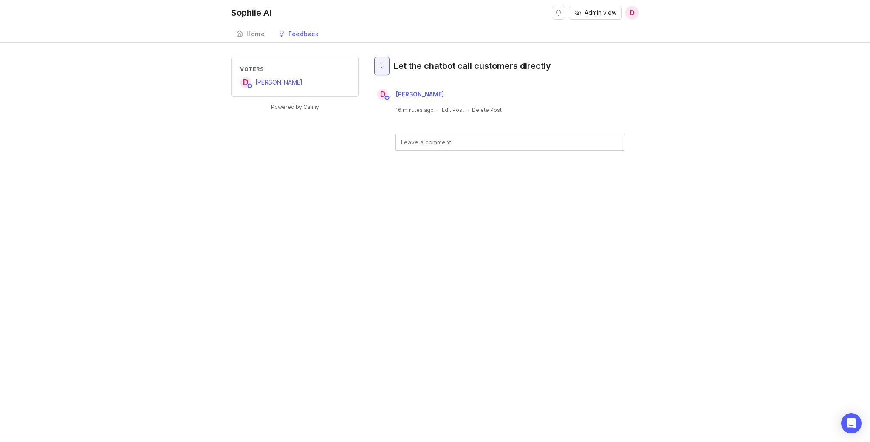
click at [295, 36] on div "Feedback" at bounding box center [304, 34] width 30 height 6
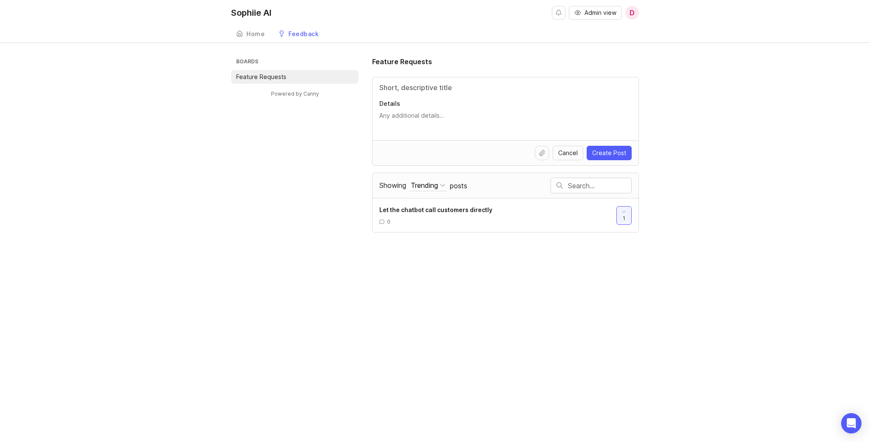
click at [214, 127] on div "Boards Feature Requests Powered by Canny Feature Requests Details Cancel Create…" at bounding box center [435, 145] width 870 height 176
click at [198, 101] on div "Boards Feature Requests Powered by Canny Feature Requests Details Cancel Create…" at bounding box center [435, 145] width 870 height 176
click at [426, 305] on div "Sophiie AI Admin view D Create Home Feedback Feature Requests Boards Feature Re…" at bounding box center [435, 221] width 870 height 442
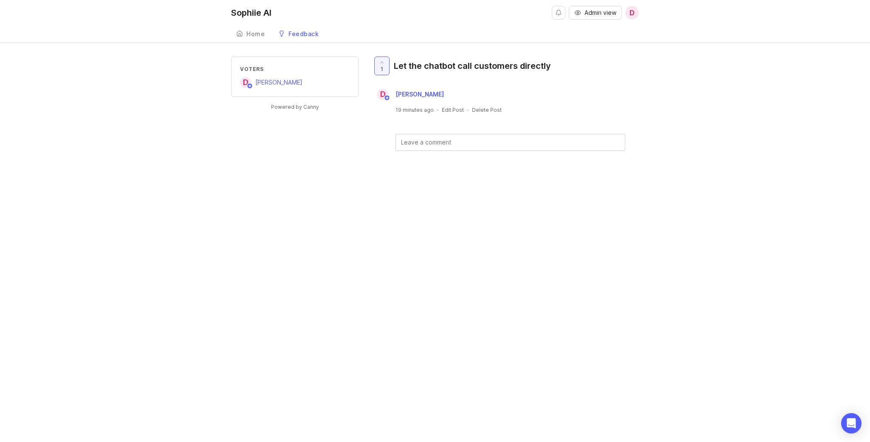
click at [302, 31] on div "Feedback" at bounding box center [304, 34] width 30 height 6
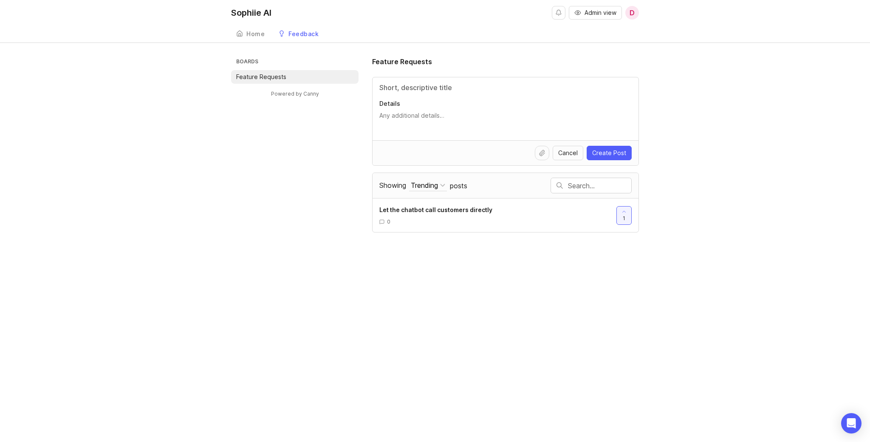
click at [334, 193] on div "Boards Feature Requests Powered by Canny Feature Requests Details Cancel Create…" at bounding box center [435, 145] width 408 height 176
click at [304, 31] on div "Feedback" at bounding box center [304, 34] width 30 height 6
click at [287, 74] on li "Feature Requests" at bounding box center [294, 77] width 127 height 14
click at [246, 36] on div "Home" at bounding box center [255, 34] width 18 height 6
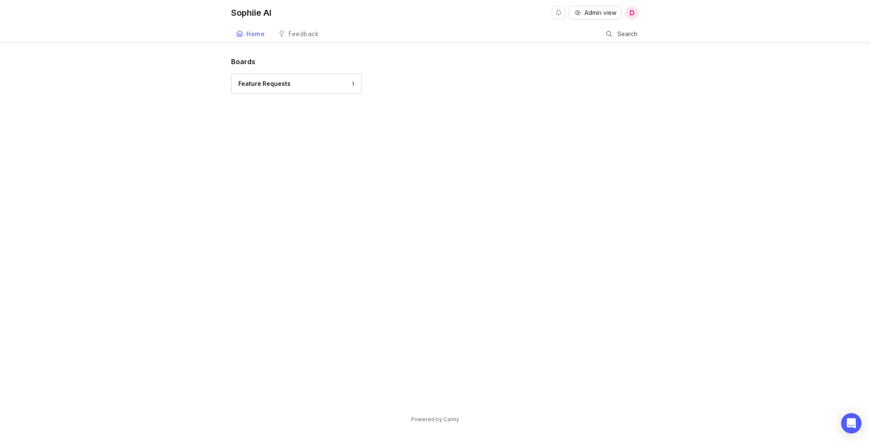
click at [303, 34] on div "Feedback" at bounding box center [304, 34] width 30 height 6
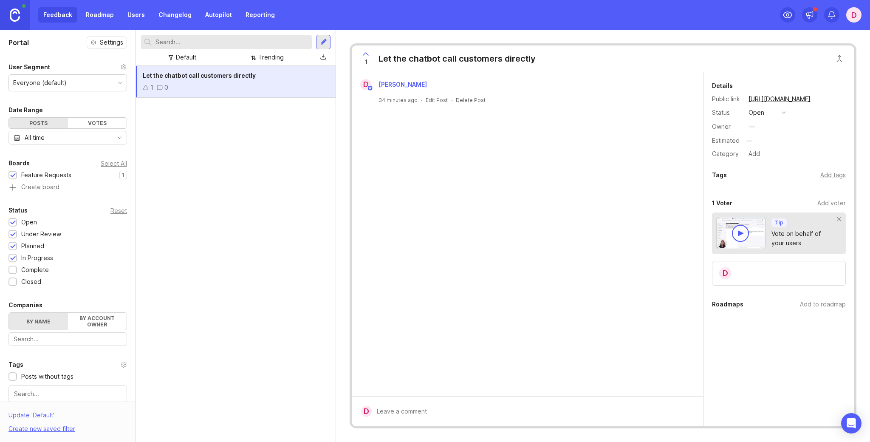
click at [212, 20] on link "Autopilot" at bounding box center [218, 14] width 37 height 15
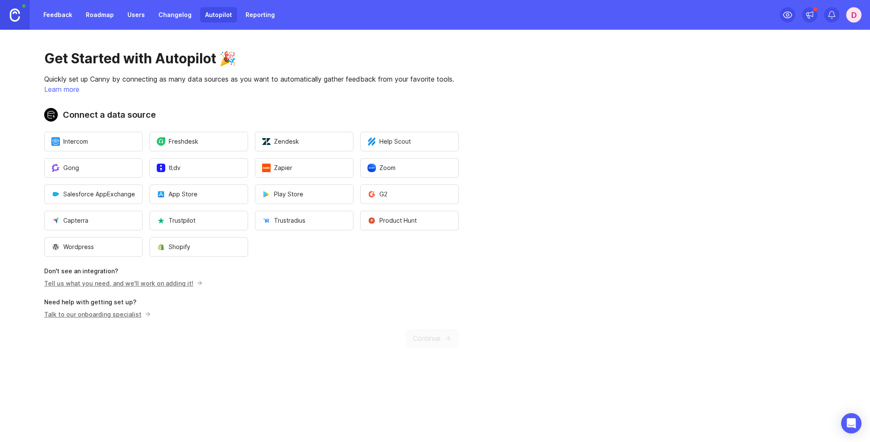
click at [58, 17] on link "Feedback" at bounding box center [57, 14] width 39 height 15
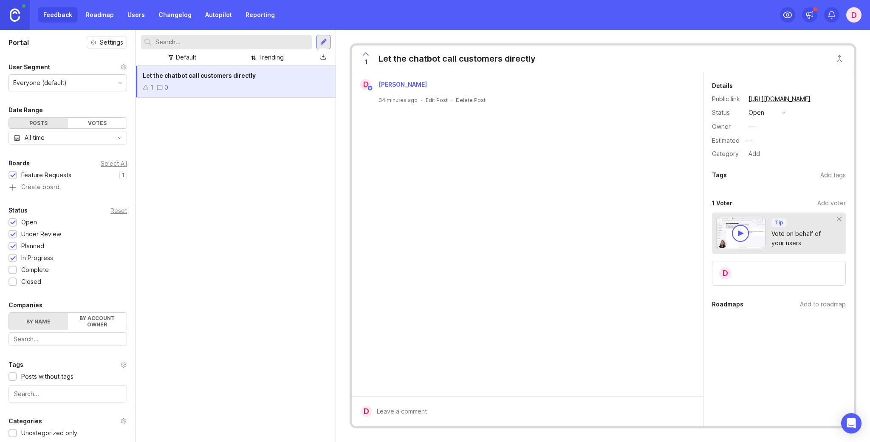
click at [244, 8] on link "Reporting" at bounding box center [261, 14] width 40 height 15
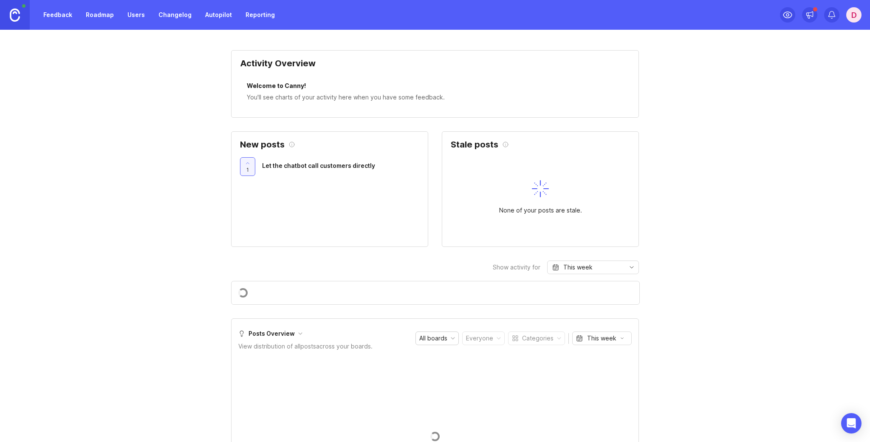
click at [105, 17] on link "Roadmap" at bounding box center [100, 14] width 38 height 15
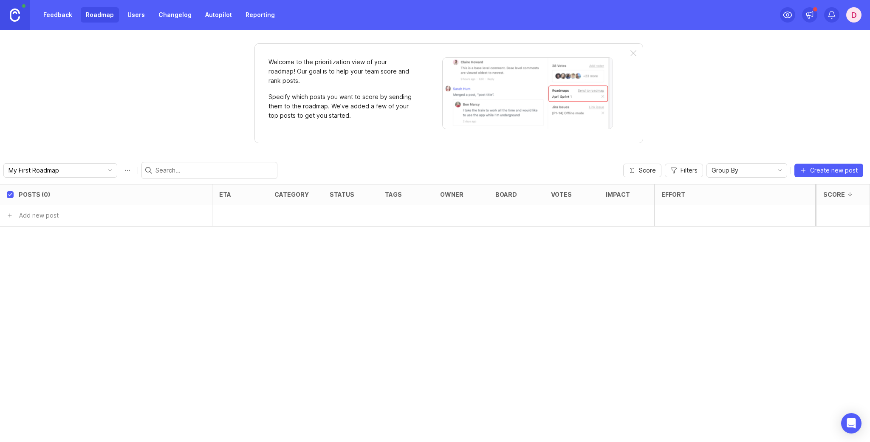
click at [134, 14] on link "Users" at bounding box center [136, 14] width 28 height 15
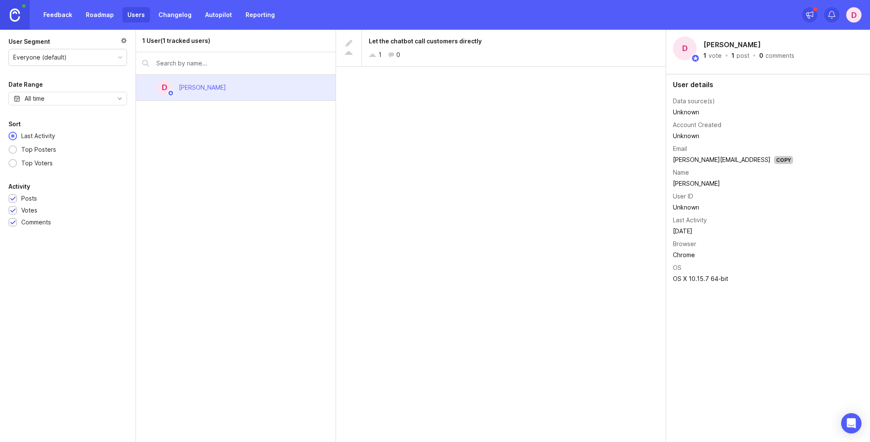
click at [64, 15] on link "Feedback" at bounding box center [57, 14] width 39 height 15
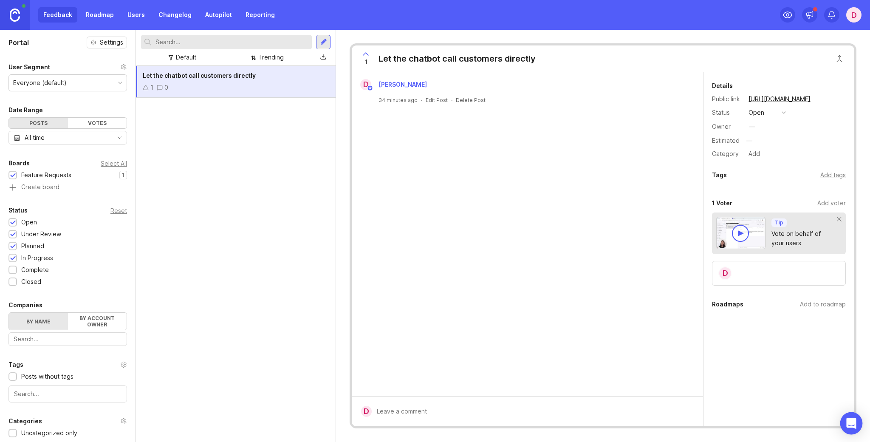
click at [850, 416] on div "Open Intercom Messenger" at bounding box center [852, 423] width 23 height 23
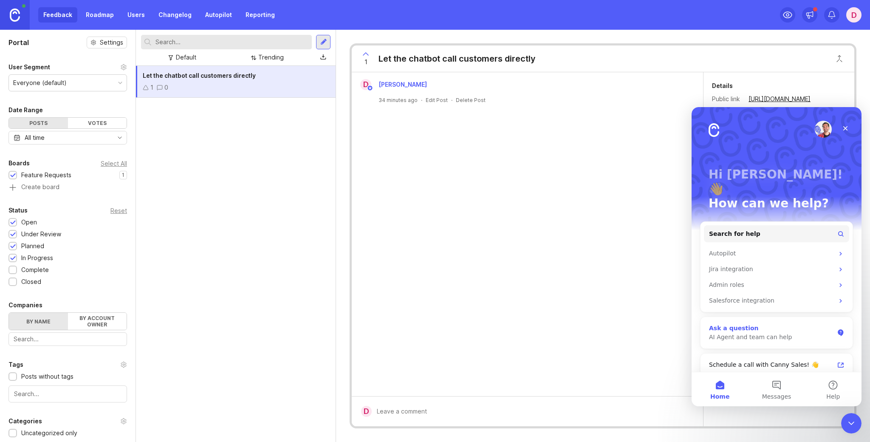
click at [773, 333] on div "AI Agent and team can help" at bounding box center [771, 337] width 125 height 9
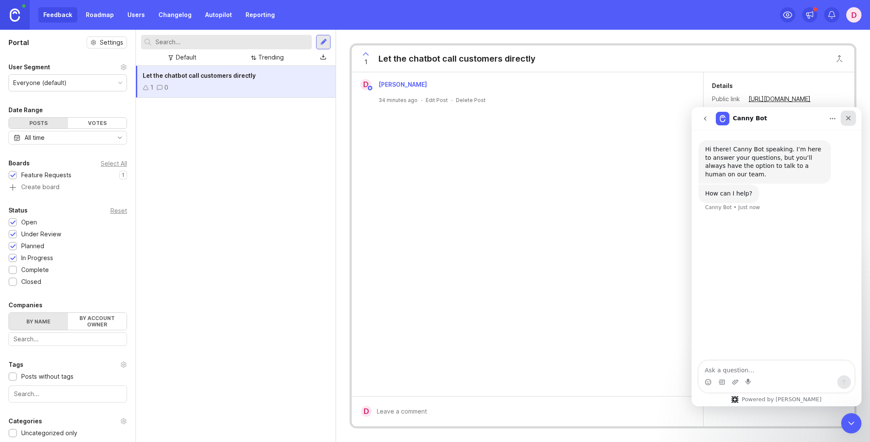
click at [849, 117] on icon "Close" at bounding box center [848, 118] width 7 height 7
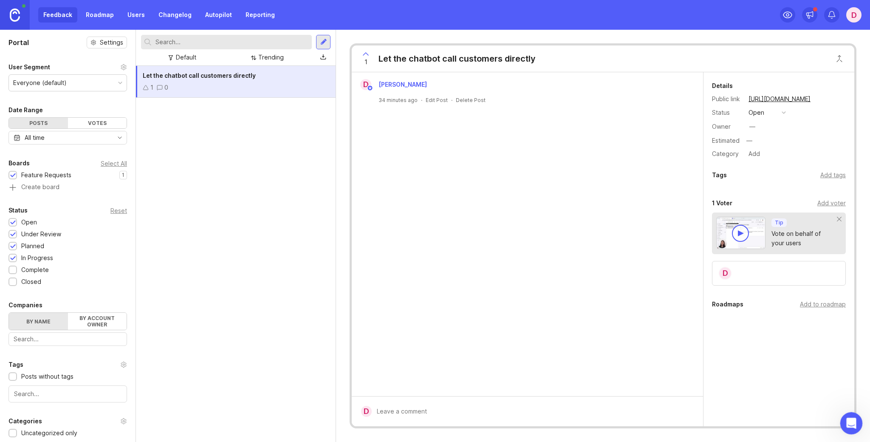
click at [853, 420] on icon "Open Intercom Messenger" at bounding box center [851, 422] width 14 height 14
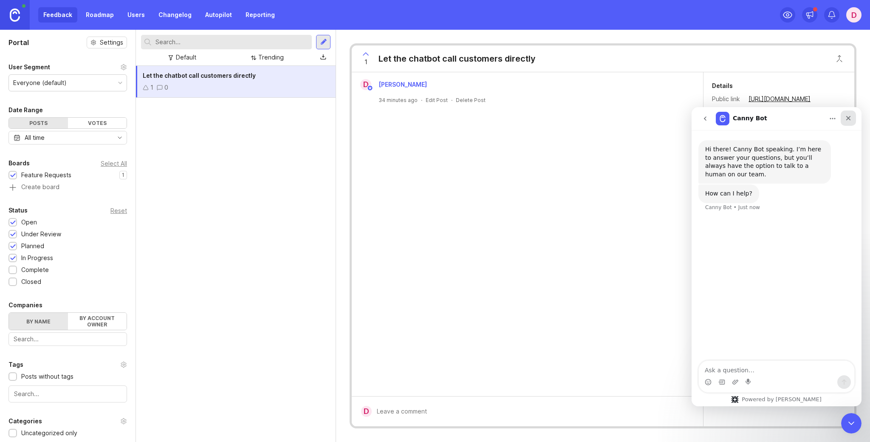
click at [849, 118] on icon "Close" at bounding box center [849, 118] width 5 height 5
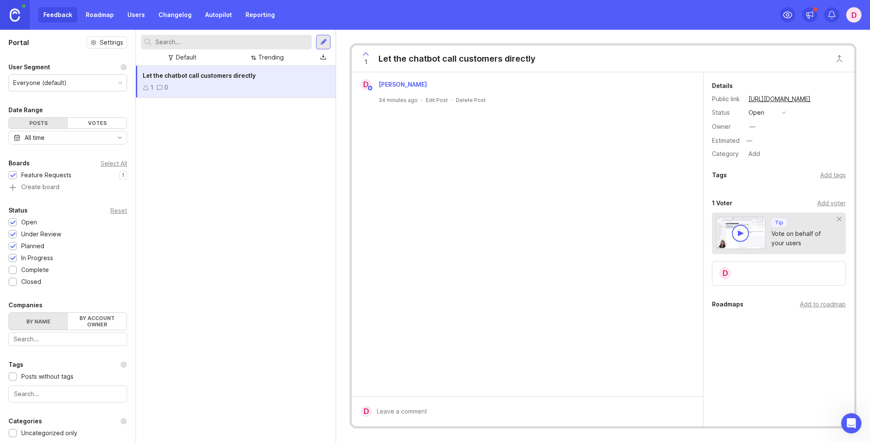
click at [104, 49] on div "Portal Settings User Segment Everyone (default) Date Range Posts Votes All time…" at bounding box center [68, 279] width 136 height 499
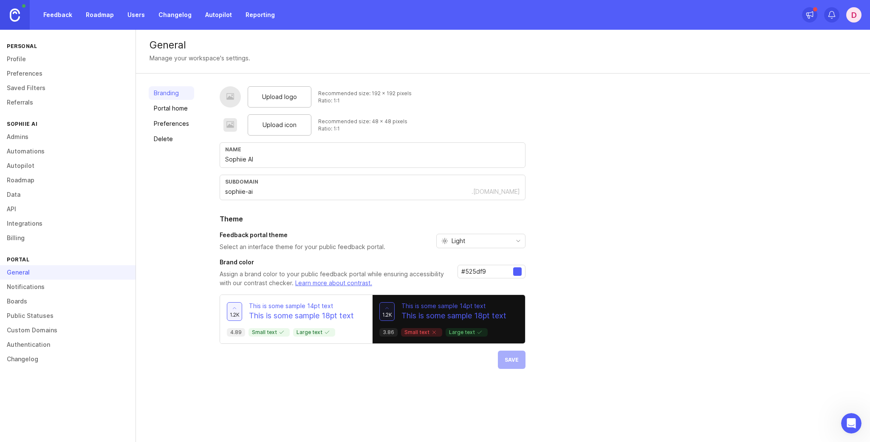
click at [36, 345] on link "Authentication" at bounding box center [68, 344] width 136 height 14
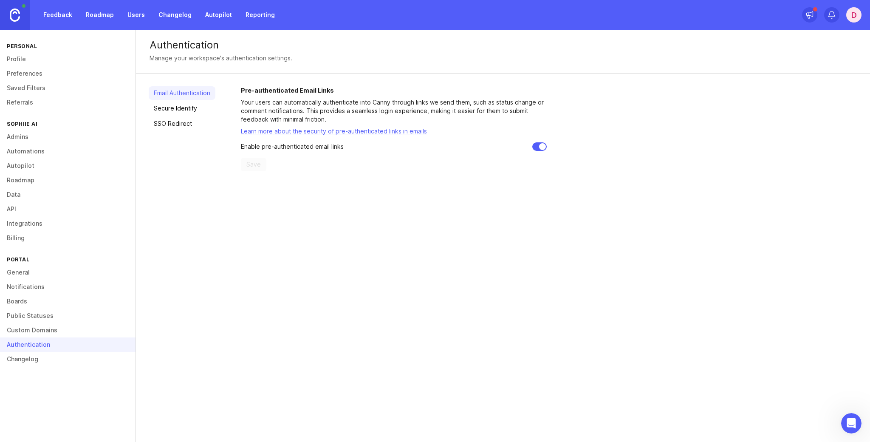
click at [162, 125] on link "SSO Redirect" at bounding box center [182, 124] width 67 height 14
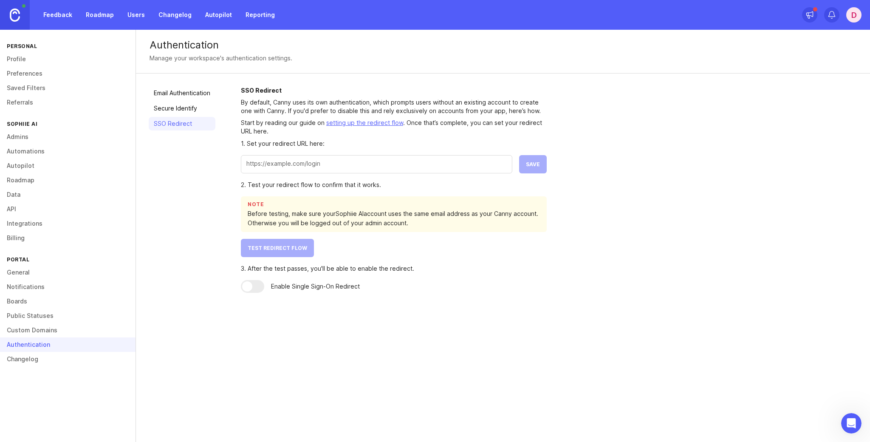
click at [368, 122] on link "setting up the redirect flow" at bounding box center [364, 122] width 77 height 7
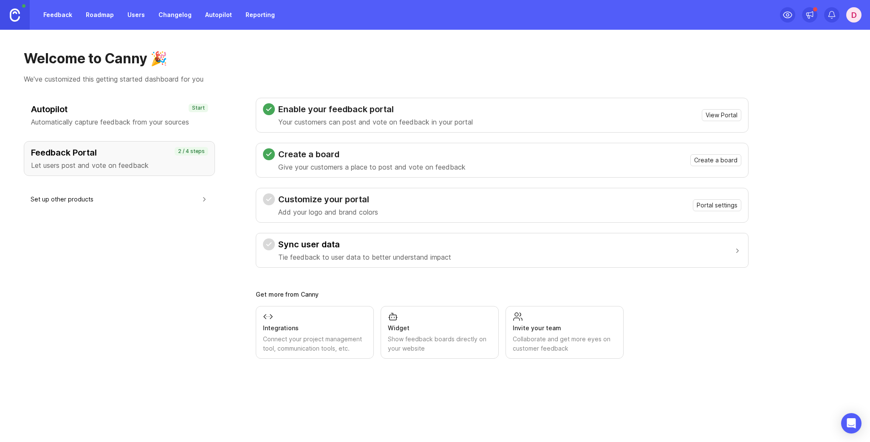
click at [431, 337] on div "Show feedback boards directly on your website" at bounding box center [440, 343] width 104 height 19
click at [381, 73] on div "Welcome to Canny 🎉 We've customized this getting started dashboard for you" at bounding box center [435, 67] width 823 height 34
click at [635, 60] on h1 "Welcome to Canny 🎉" at bounding box center [435, 58] width 823 height 17
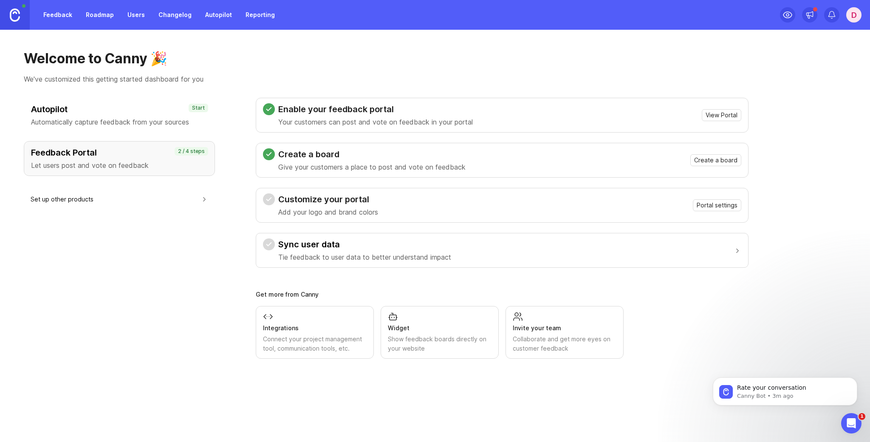
click at [473, 260] on button "Sync user data Tie feedback to user data to better understand impact" at bounding box center [502, 250] width 479 height 34
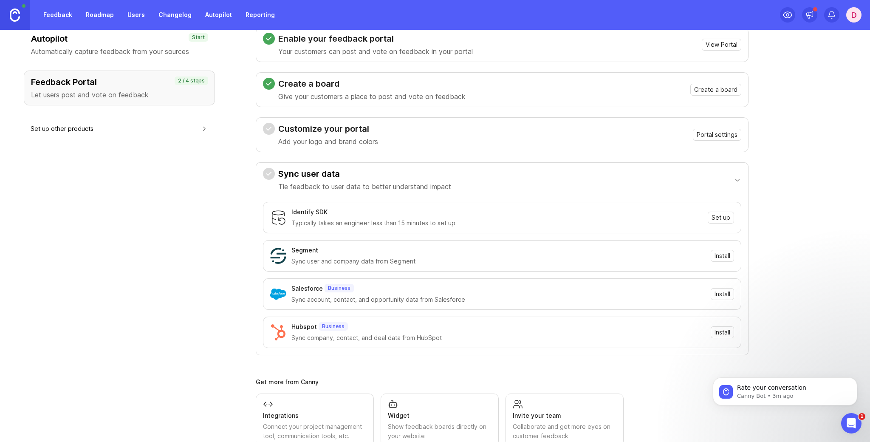
scroll to position [80, 0]
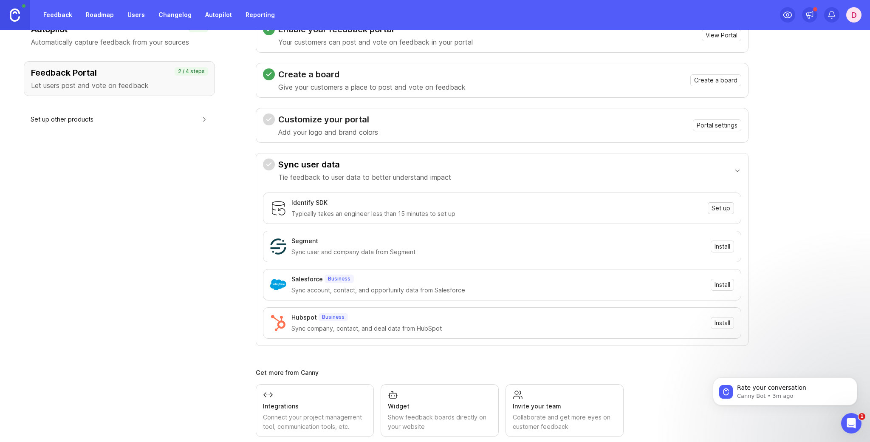
click at [716, 208] on span "Set up" at bounding box center [721, 208] width 19 height 8
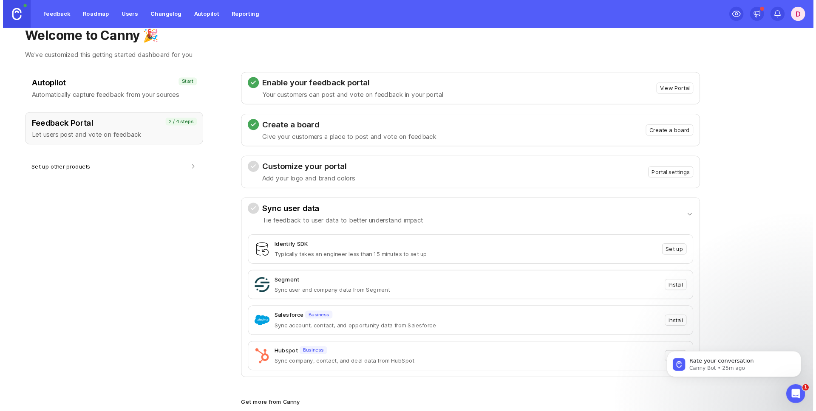
scroll to position [0, 0]
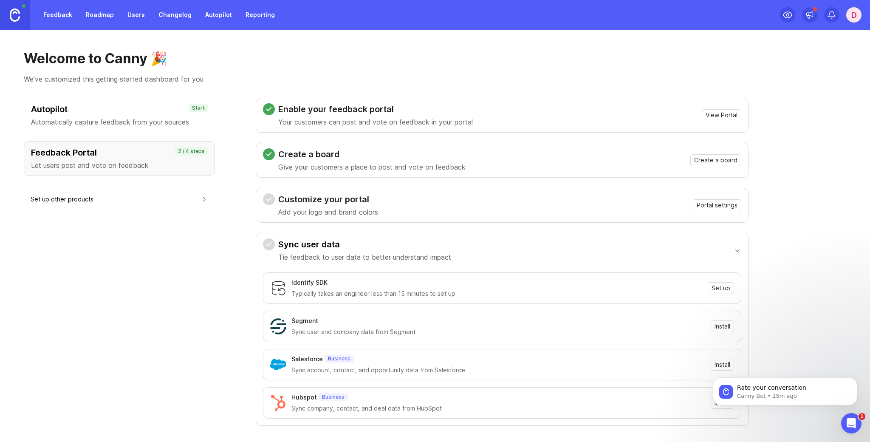
click at [764, 192] on div "Autopilot Automatically capture feedback from your sources Start Feedback Porta…" at bounding box center [435, 307] width 823 height 419
click at [179, 248] on div "Autopilot Automatically capture feedback from your sources Start Feedback Porta…" at bounding box center [119, 307] width 191 height 419
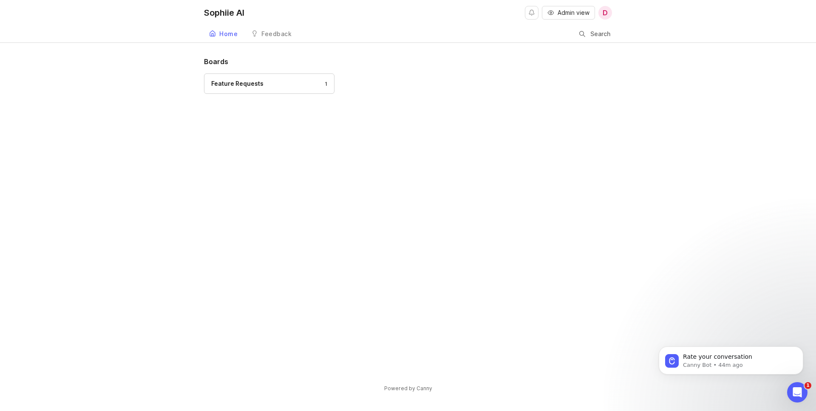
click at [269, 39] on link "Feedback" at bounding box center [271, 33] width 51 height 17
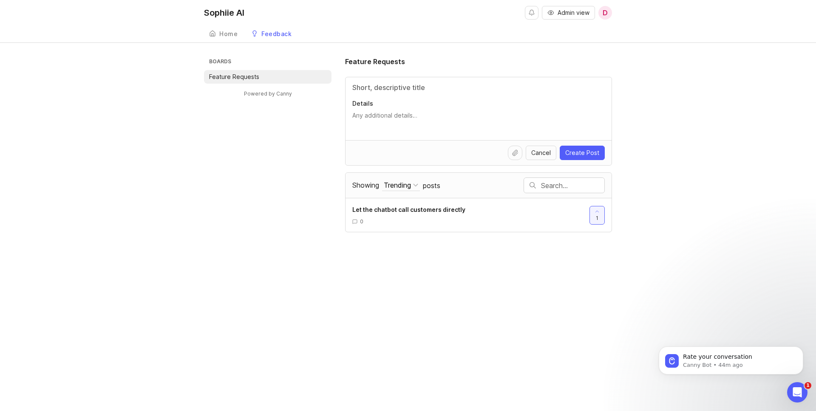
click at [214, 222] on div "Boards Feature Requests Powered by Canny Feature Requests Details Cancel Create…" at bounding box center [408, 145] width 408 height 176
click at [487, 64] on div "Feature Requests" at bounding box center [478, 62] width 267 height 10
click at [303, 204] on div "Boards Feature Requests Powered by Canny Feature Requests Details Cancel Create…" at bounding box center [408, 145] width 408 height 176
click at [269, 31] on div "Feedback" at bounding box center [276, 34] width 30 height 6
click at [385, 209] on span "Let the chatbot call customers directly" at bounding box center [408, 209] width 113 height 7
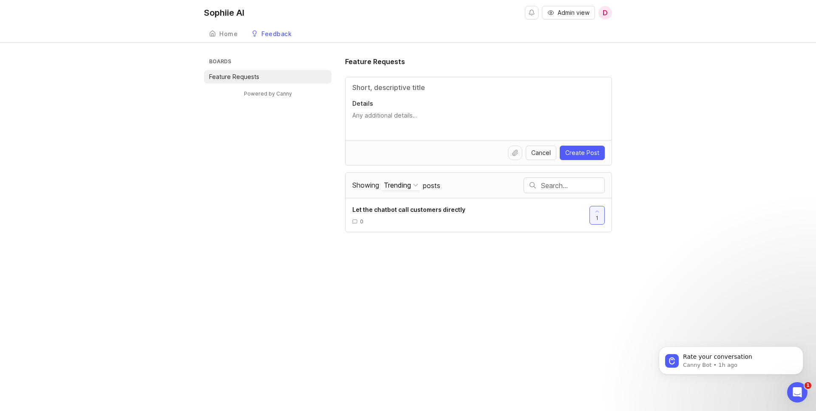
click at [407, 218] on div "Sophiie AI Admin view D Create Home Feedback Feature Requests Boards Feature Re…" at bounding box center [408, 205] width 816 height 411
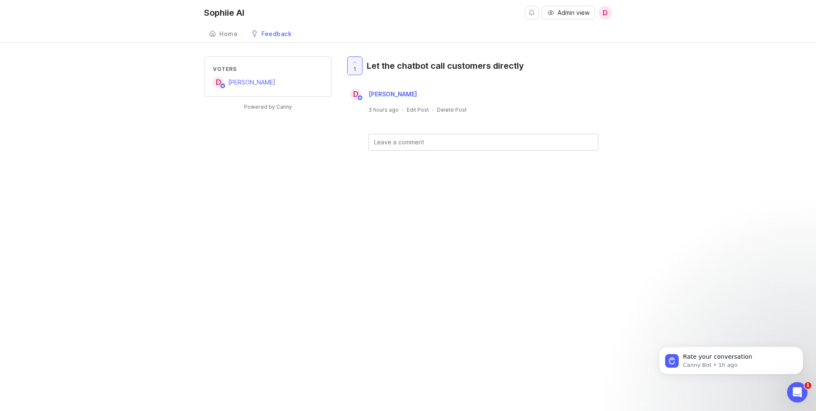
click at [398, 67] on div "Let the chatbot call customers directly" at bounding box center [445, 66] width 157 height 12
copy div "Let the chatbot call customers directly D"
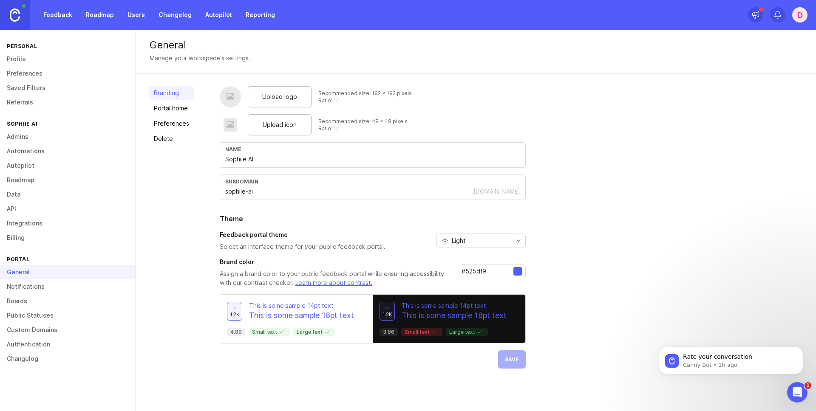
click at [39, 139] on link "Admins" at bounding box center [68, 137] width 136 height 14
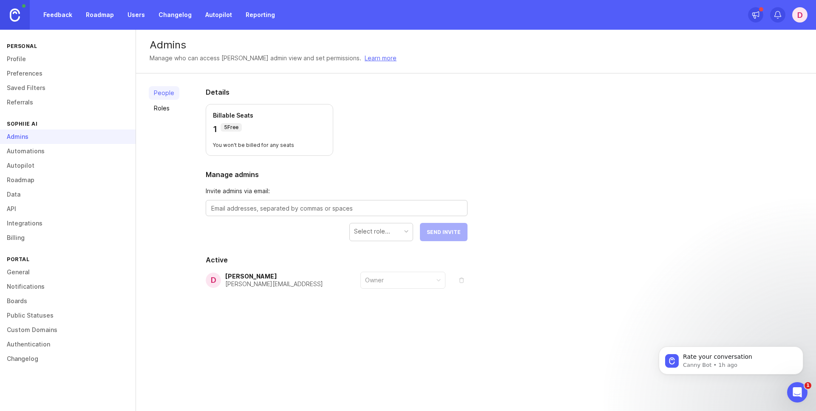
click at [237, 128] on p "5 Free" at bounding box center [231, 127] width 14 height 7
click at [283, 147] on p "You won't be billed for any seats" at bounding box center [269, 145] width 113 height 7
